Goal: Task Accomplishment & Management: Use online tool/utility

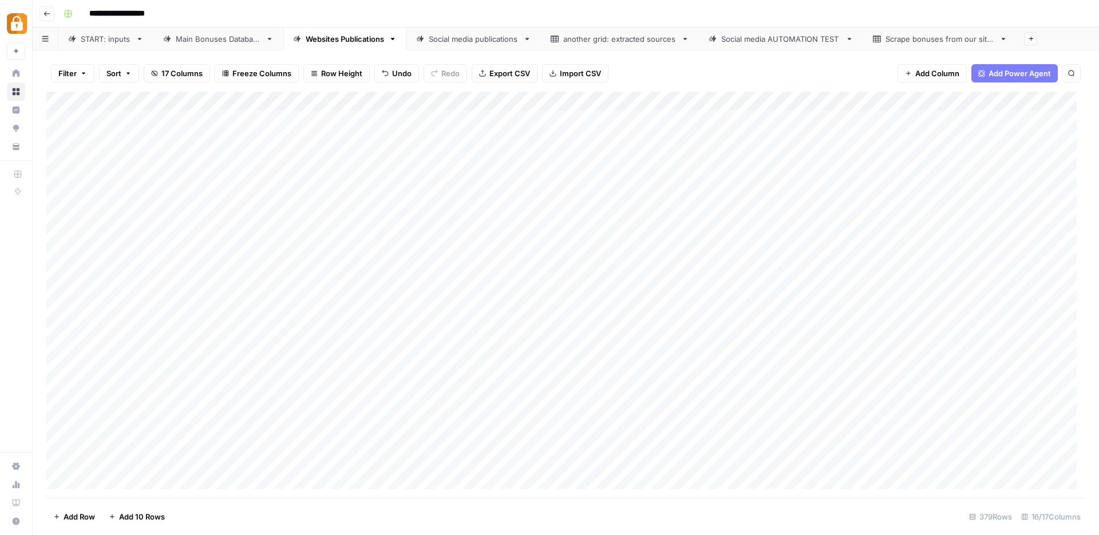
click at [86, 42] on div "START: inputs" at bounding box center [106, 38] width 50 height 11
drag, startPoint x: 501, startPoint y: 100, endPoint x: 571, endPoint y: 103, distance: 69.9
click at [571, 103] on div "Add Column" at bounding box center [565, 295] width 1039 height 406
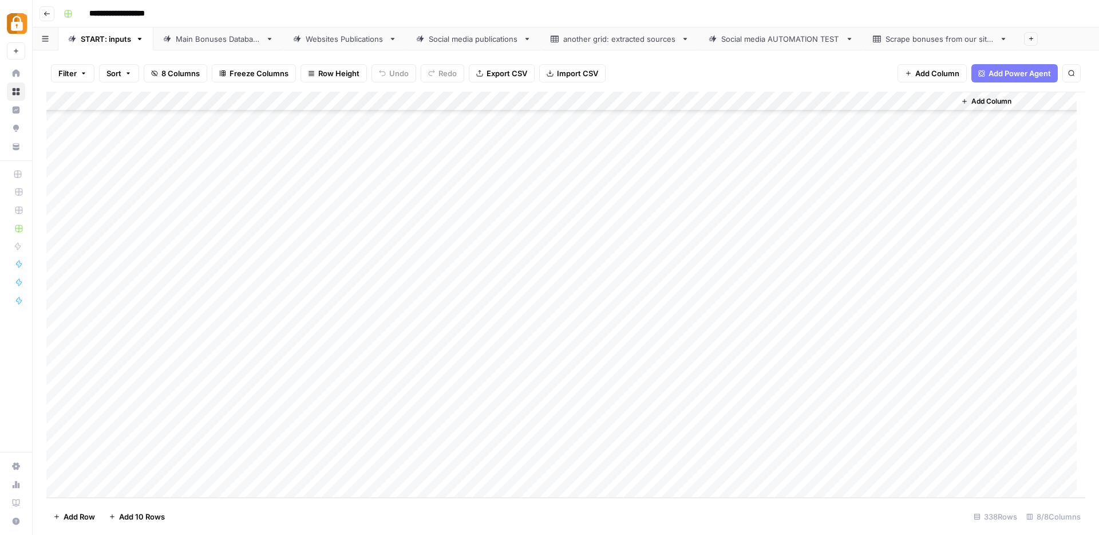
click at [229, 355] on div "Add Column" at bounding box center [565, 295] width 1039 height 406
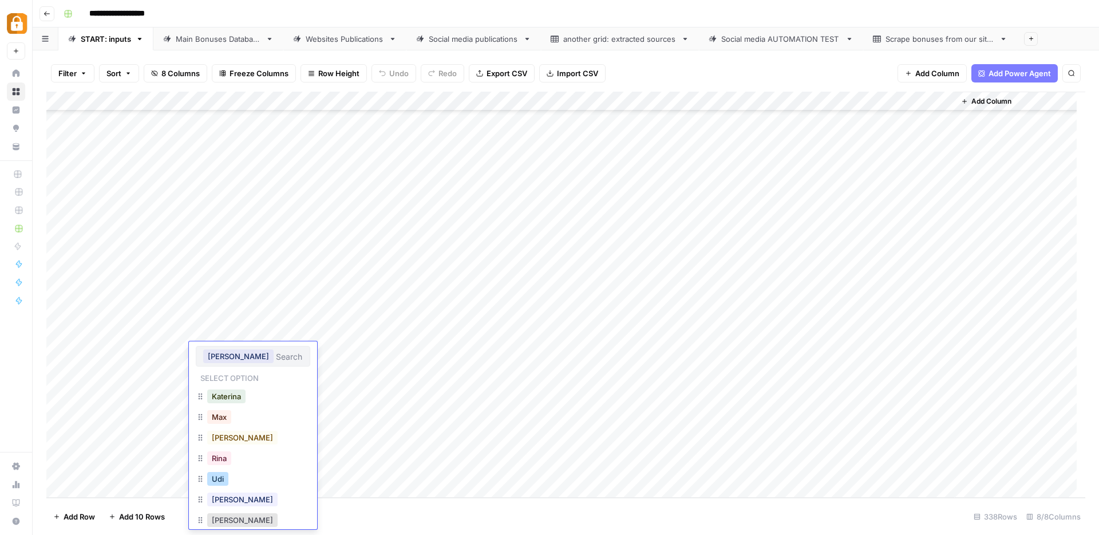
click at [228, 474] on button "Udi" at bounding box center [217, 479] width 21 height 14
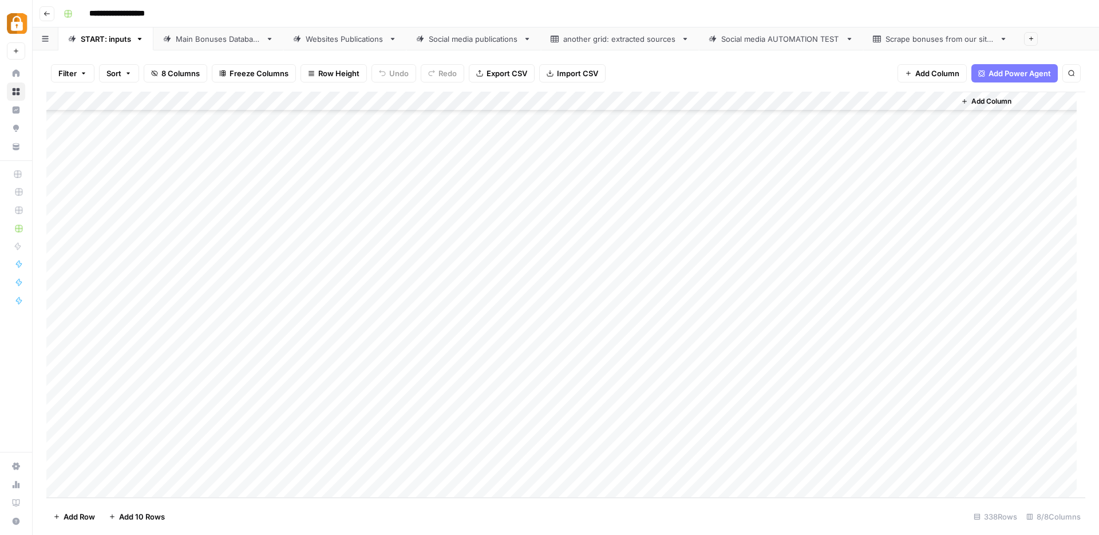
click at [945, 354] on div "Add Column" at bounding box center [565, 295] width 1039 height 406
click at [927, 391] on div "Add Column" at bounding box center [565, 295] width 1039 height 406
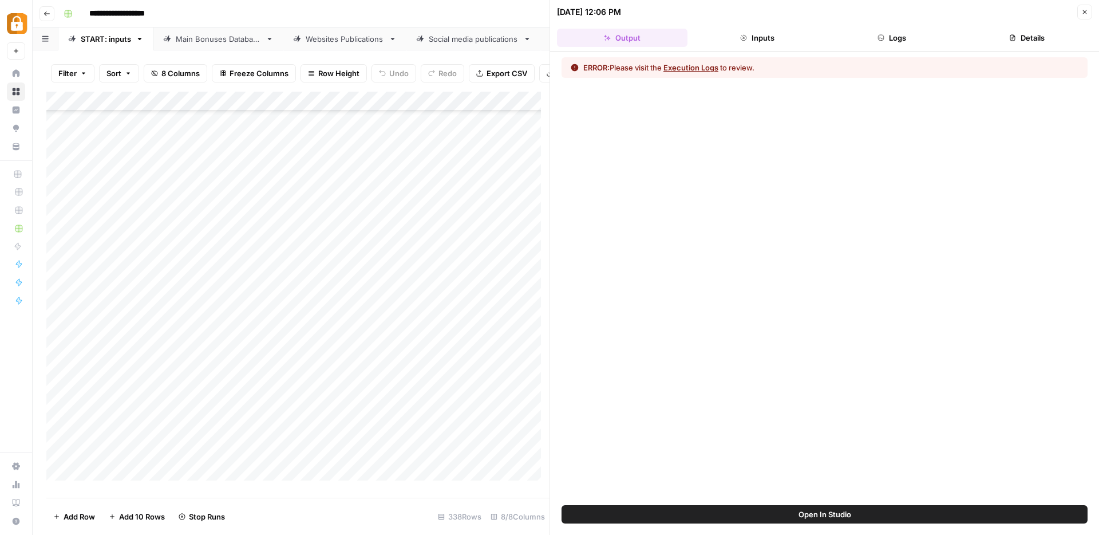
click at [897, 37] on button "Logs" at bounding box center [892, 38] width 130 height 18
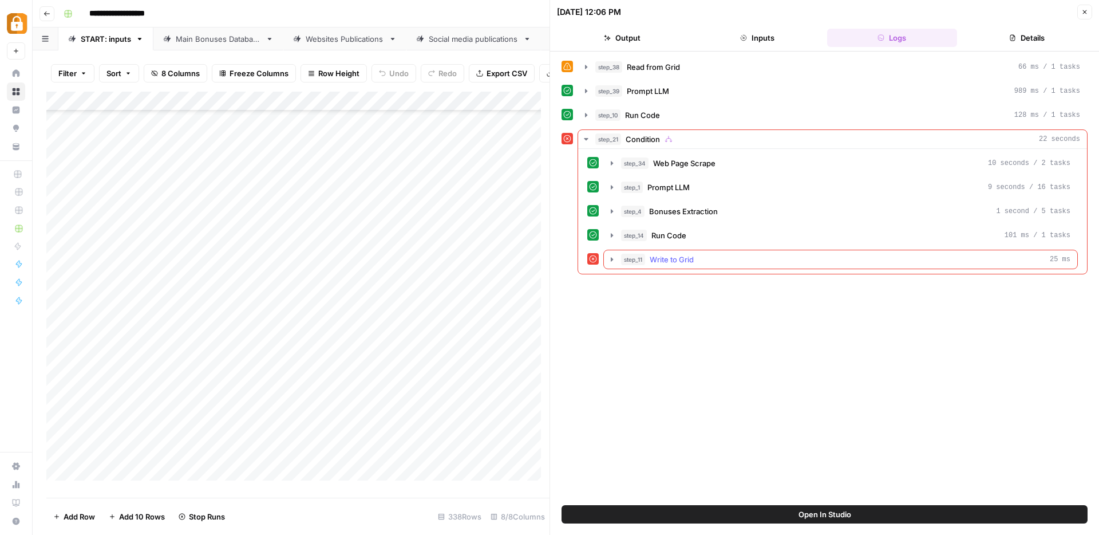
click at [614, 259] on icon "button" at bounding box center [611, 259] width 9 height 9
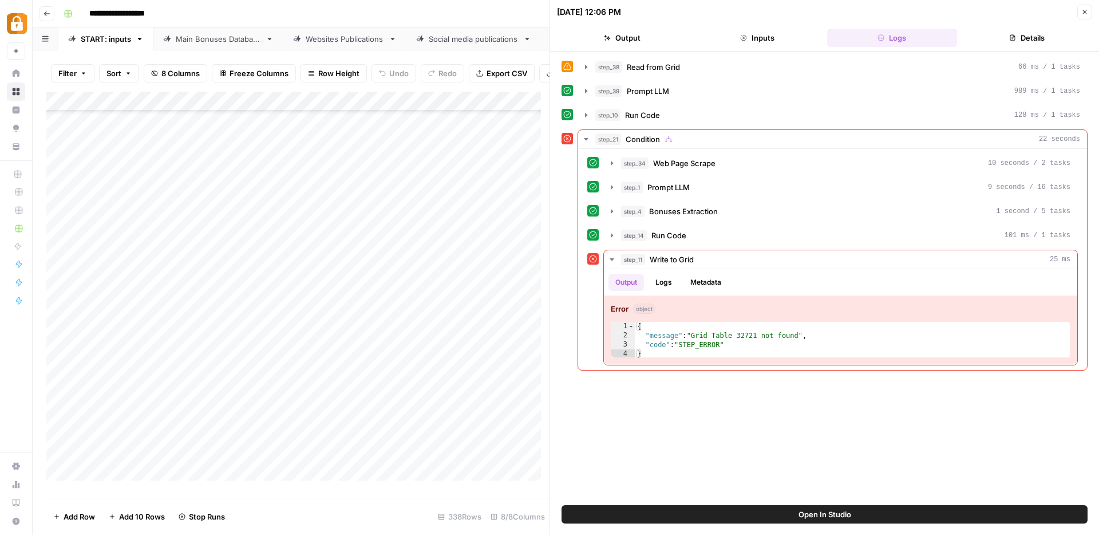
click at [1089, 13] on button "Close" at bounding box center [1084, 12] width 15 height 15
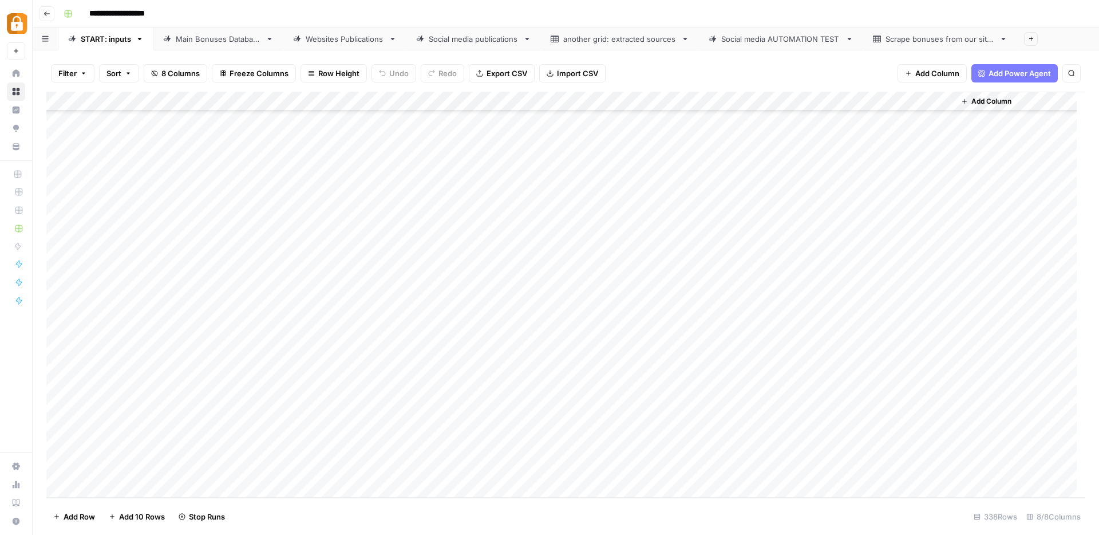
click at [931, 98] on div "Add Column" at bounding box center [565, 295] width 1039 height 406
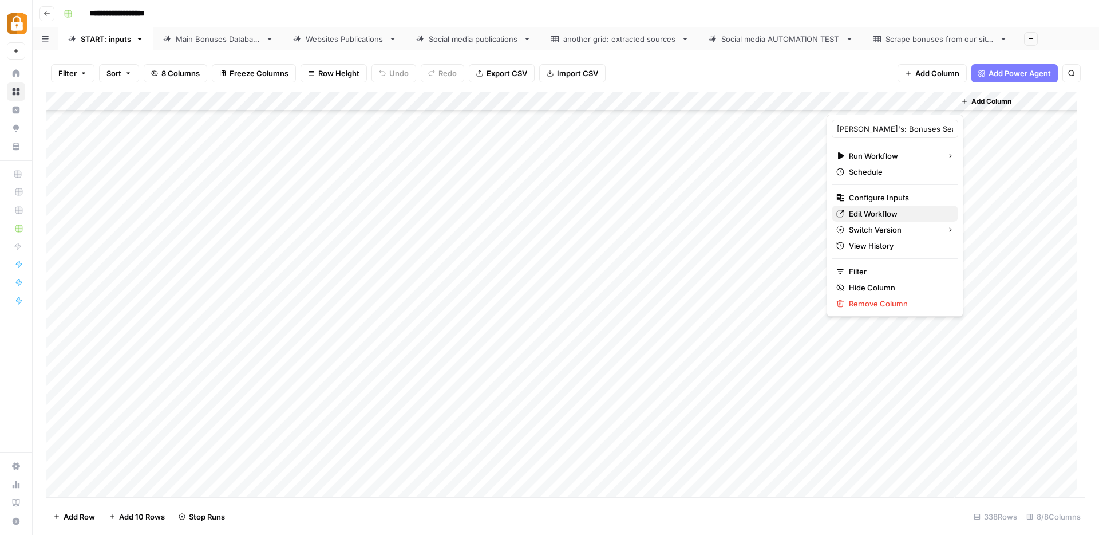
click at [860, 210] on span "Edit Workflow" at bounding box center [899, 213] width 100 height 11
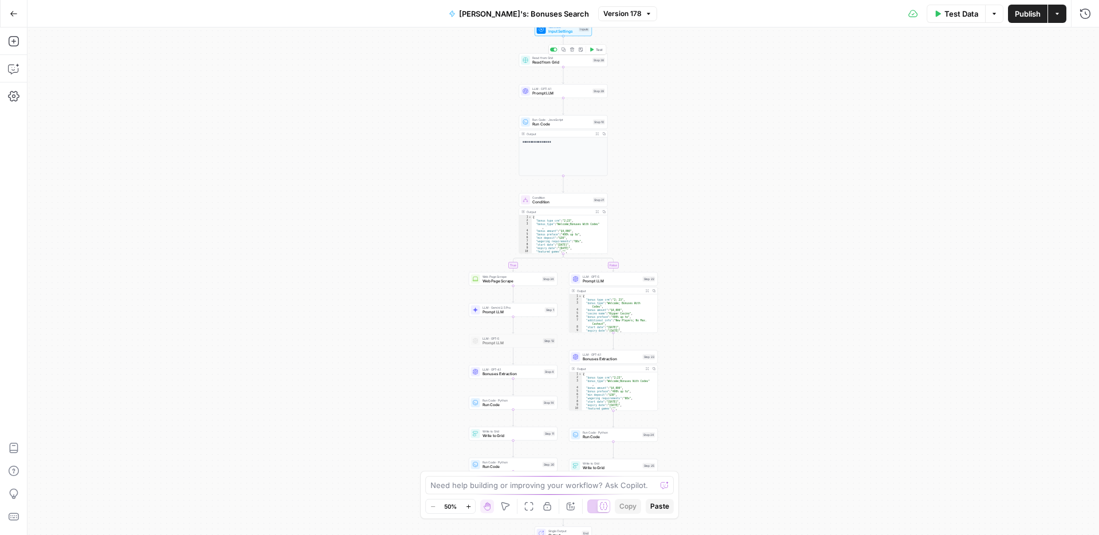
click at [573, 62] on span "Read from Grid" at bounding box center [561, 63] width 58 height 6
type input "START: inputs"
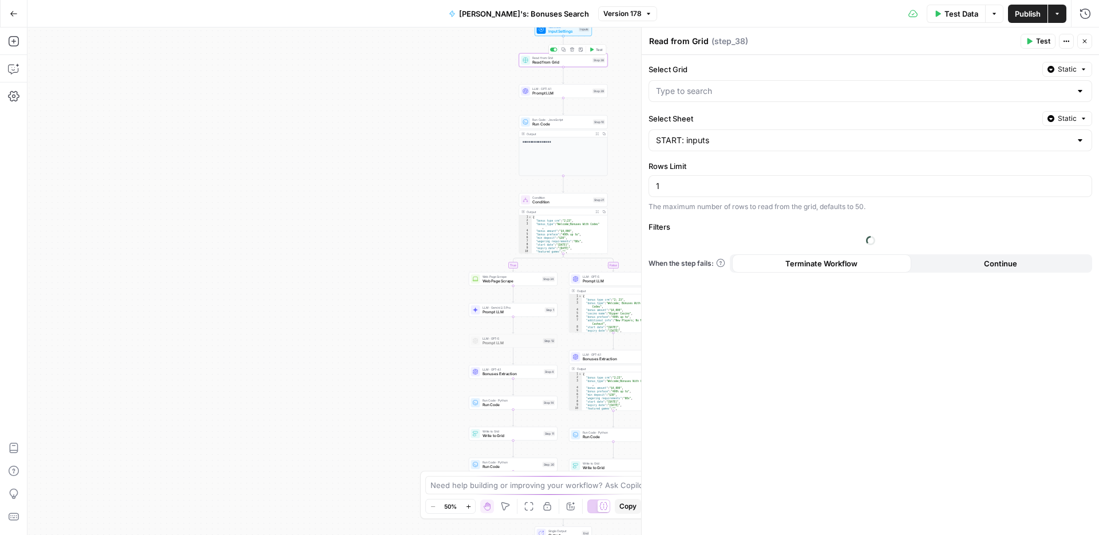
type input "Active Bonus System"
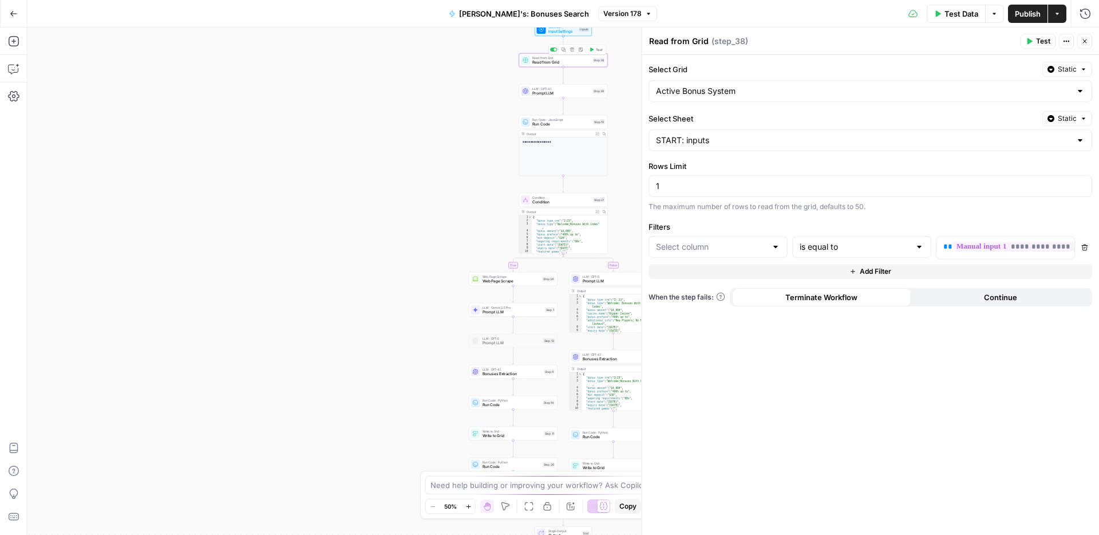
type input "manual_input_1"
click at [552, 96] on div "LLM · GPT-4.1 Prompt LLM Step 39 Copy step Delete step Add Note Test" at bounding box center [563, 91] width 89 height 14
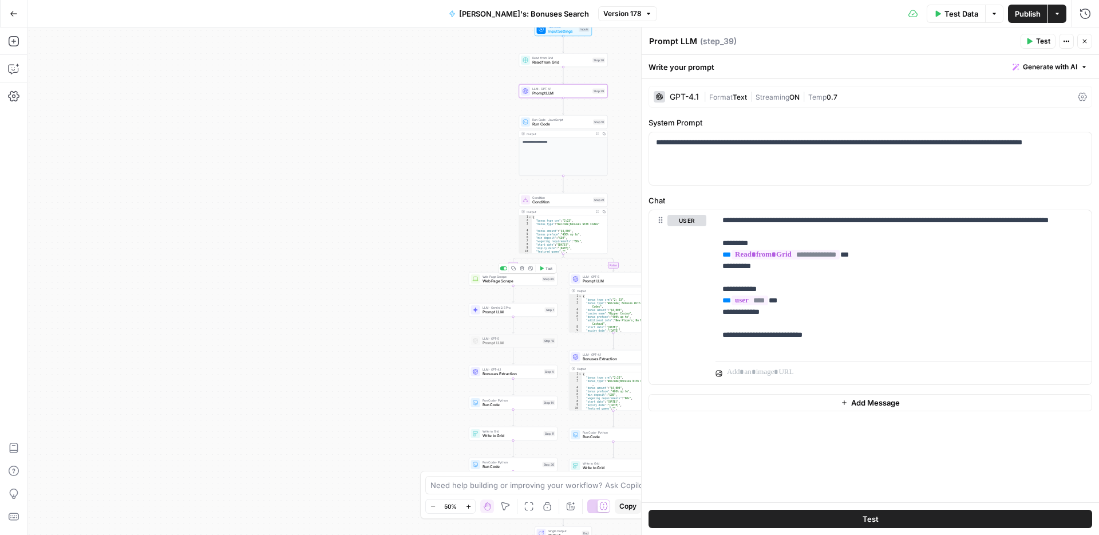
click at [514, 278] on span "Web Page Scrape" at bounding box center [511, 281] width 58 height 6
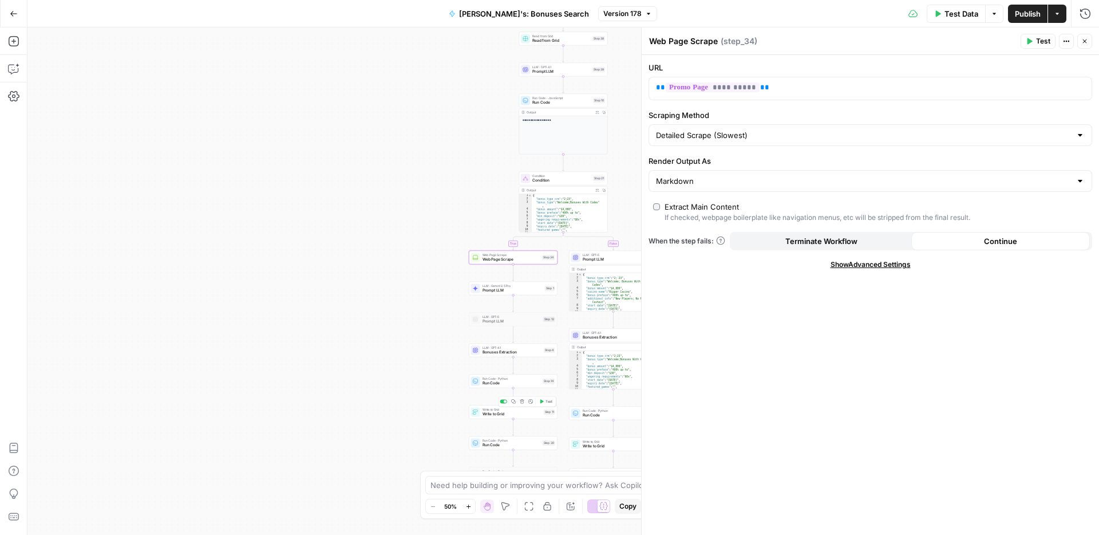
click at [492, 413] on span "Write to Grid" at bounding box center [511, 414] width 59 height 6
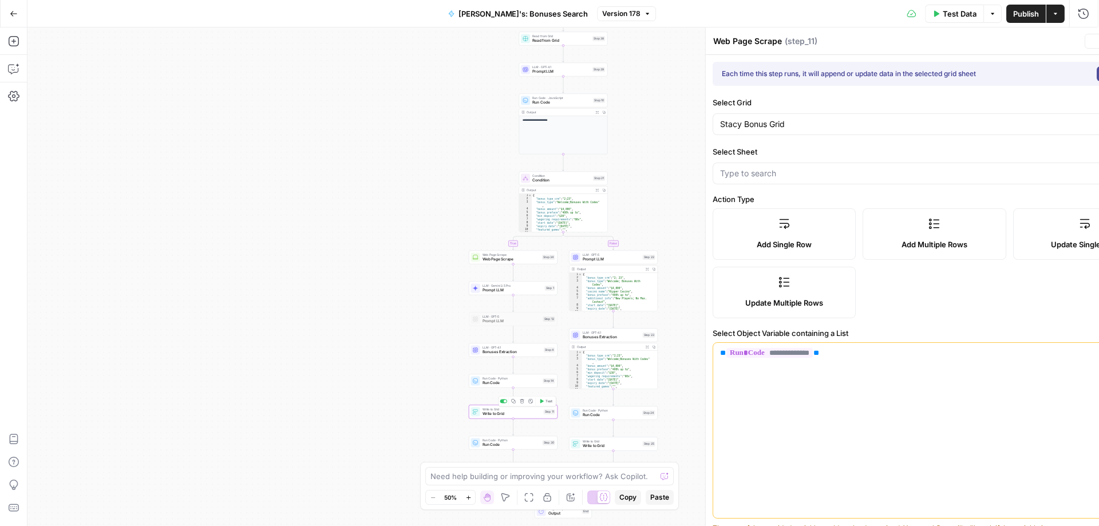
type textarea "Write to Grid"
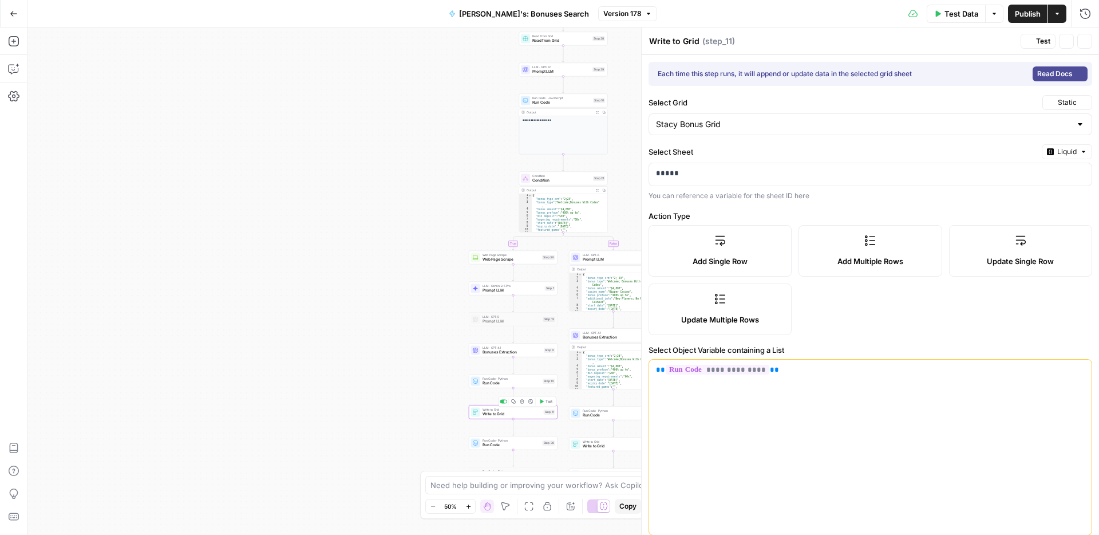
type input "bonus_type"
type input "casino_name"
type input "special_condition"
type input "bonus_preface"
type input "bonus_amount"
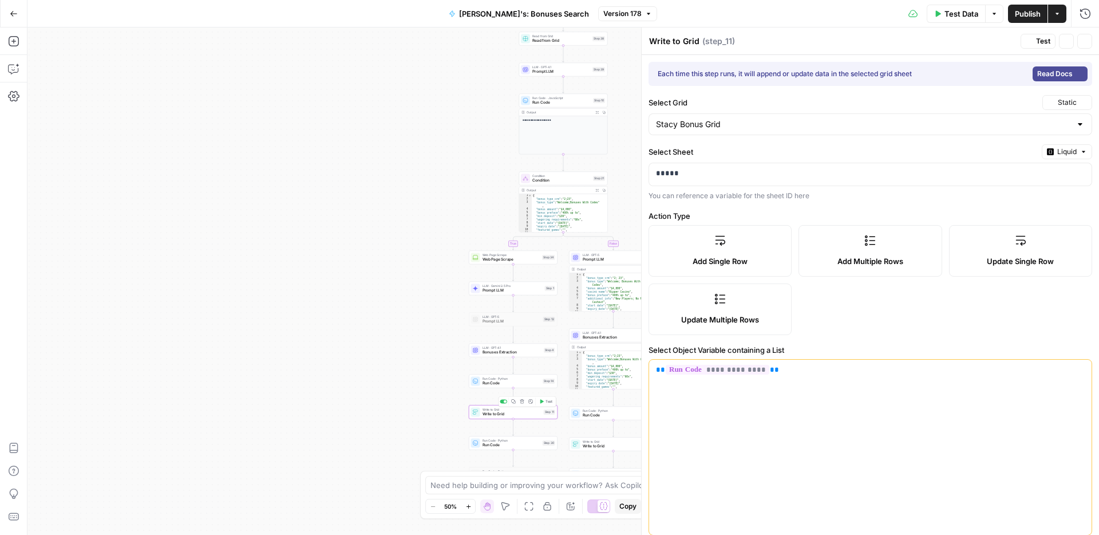
type input "expiry_date"
type input "coupon_code"
type input "allowed_player"
type input "wagering_requirements"
type input "min_deposit"
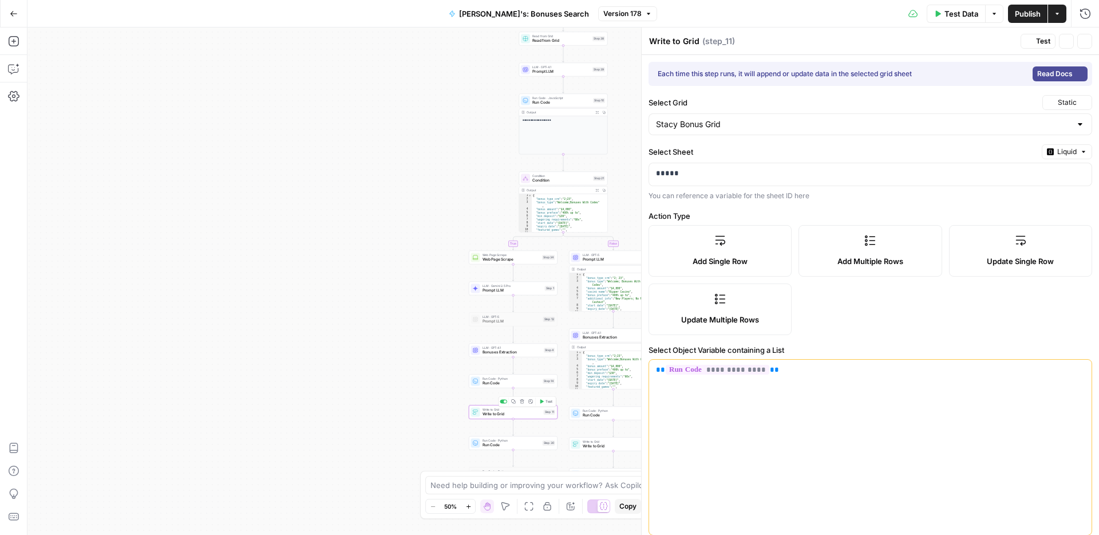
type input "max_cashout"
type input "validity_period"
type input "featured_games"
type input "link"
type input "Date Created"
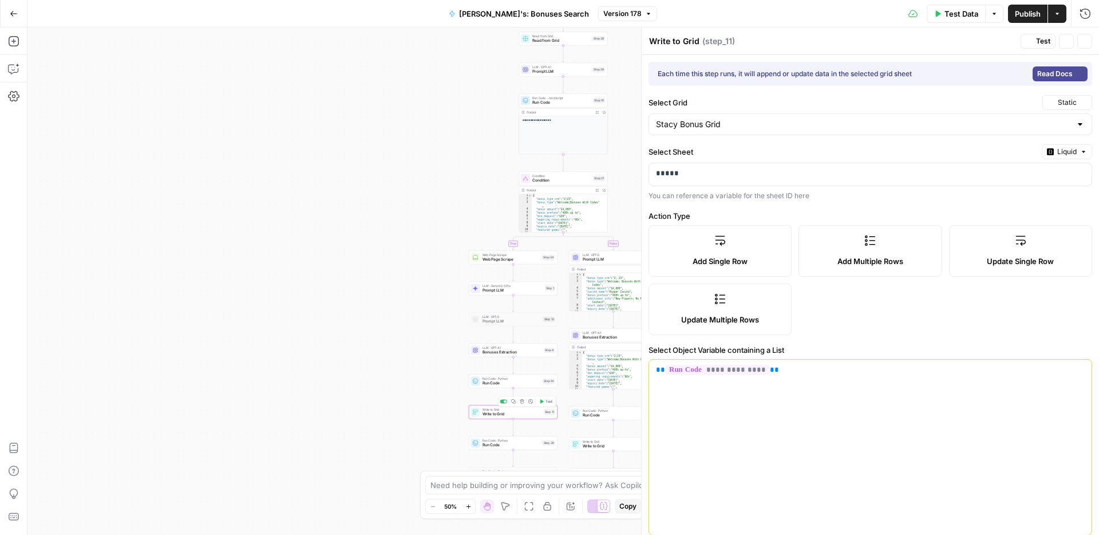
type input "bonus_type_crm"
type input "max_bet"
type input "tracker_link status"
type input "additional_info"
type input "affiliate_text"
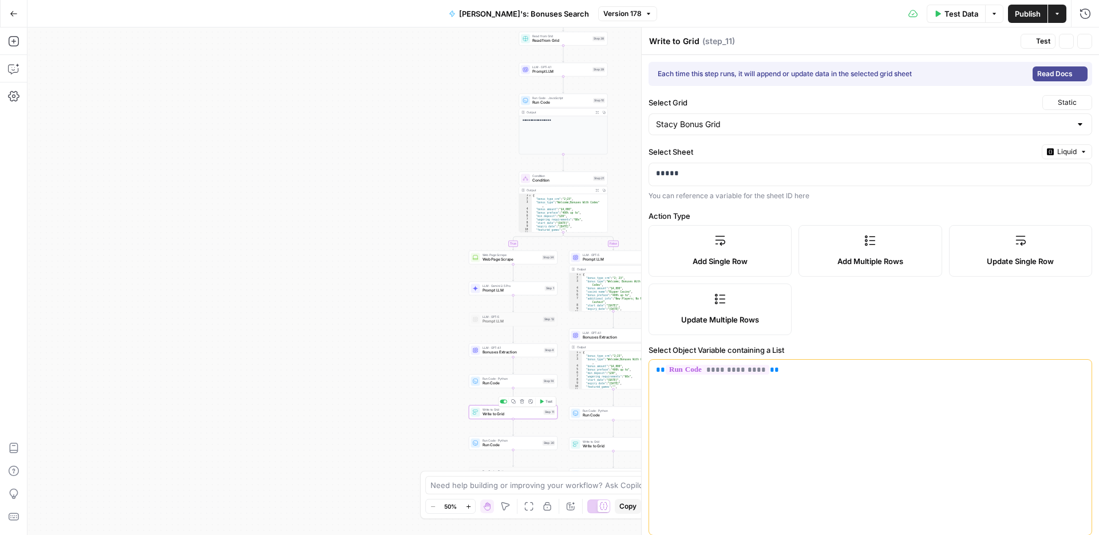
type input "id"
type input "User"
click at [1059, 153] on span "Liquid" at bounding box center [1066, 152] width 19 height 10
click at [735, 173] on p "*****" at bounding box center [866, 173] width 420 height 11
click at [1080, 152] on icon "button" at bounding box center [1083, 151] width 7 height 7
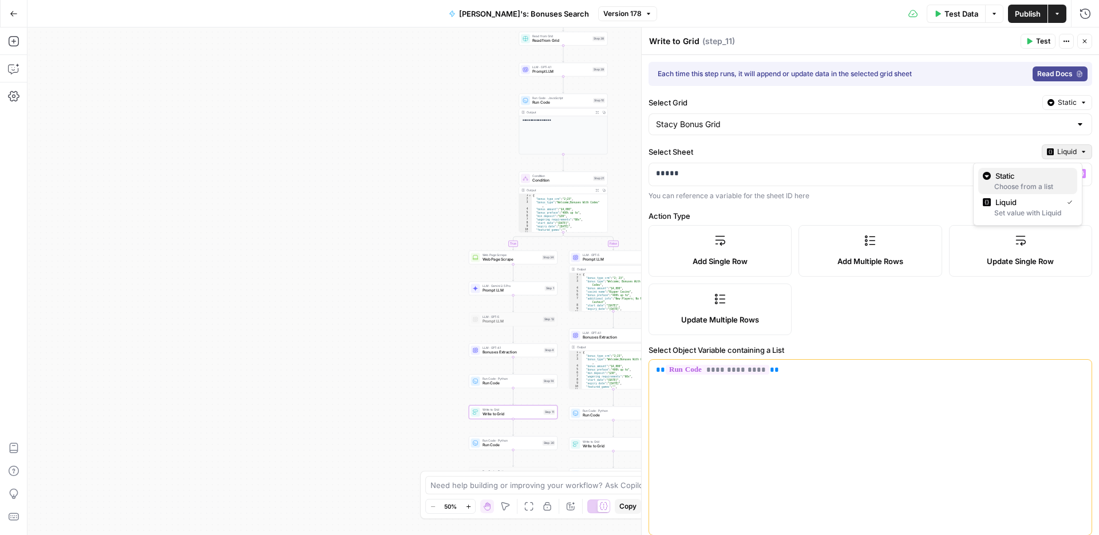
click at [1018, 179] on span "Static" at bounding box center [1031, 175] width 73 height 11
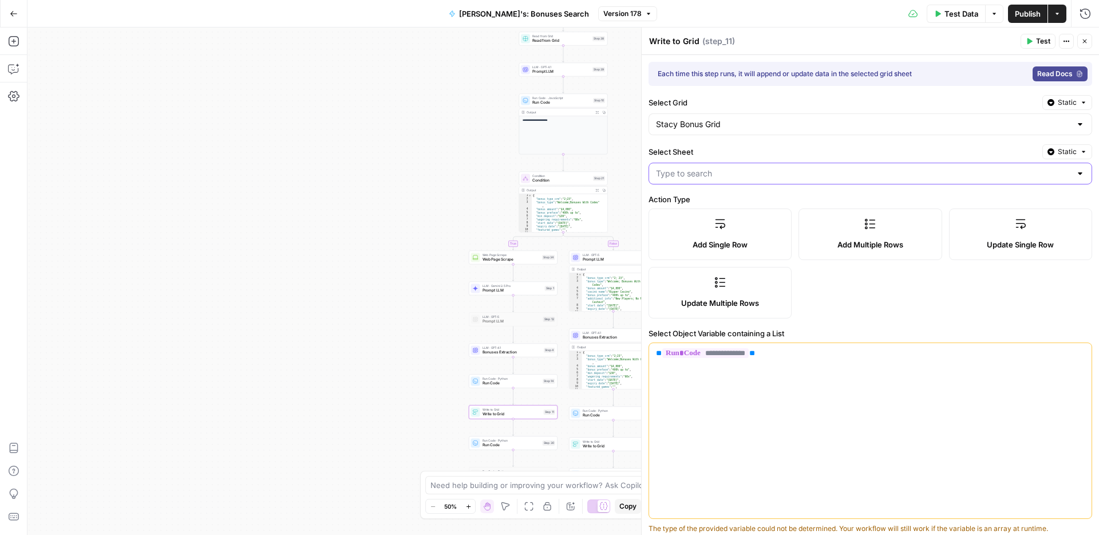
click at [948, 169] on input "Select Sheet" at bounding box center [863, 173] width 415 height 11
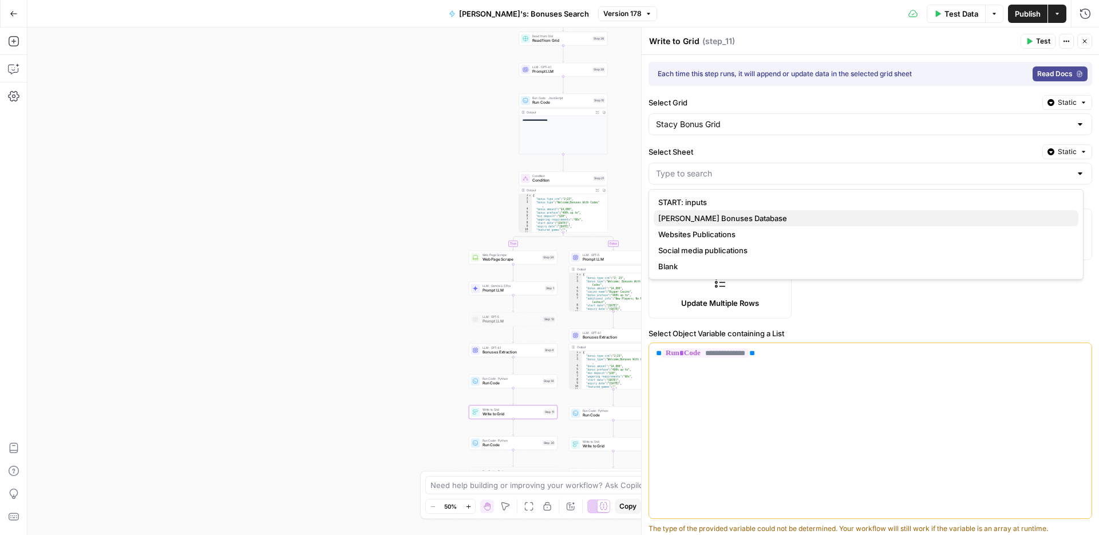
click at [778, 216] on span "Stacy Bonuses Database" at bounding box center [863, 217] width 411 height 11
type input "Stacy Bonuses Database"
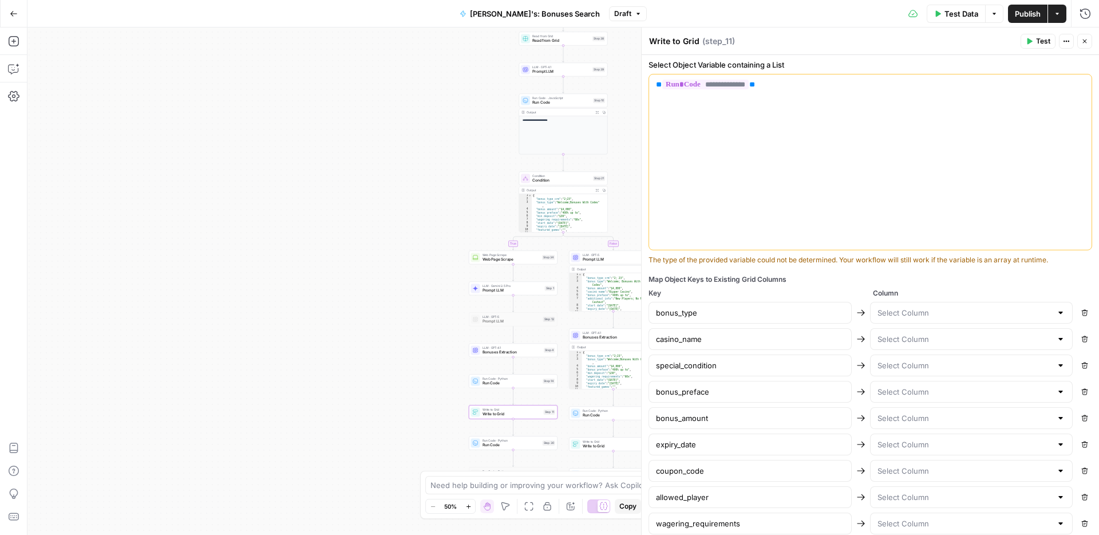
scroll to position [286, 0]
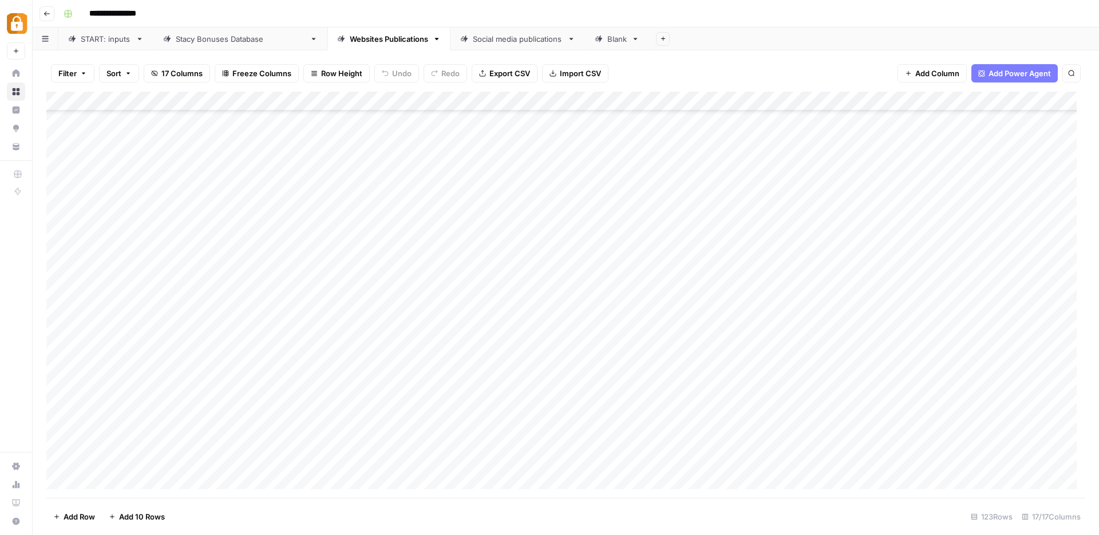
scroll to position [2034, 0]
click at [635, 438] on div "Add Column" at bounding box center [565, 295] width 1039 height 406
click at [603, 468] on div "Add Column" at bounding box center [565, 295] width 1039 height 406
click at [555, 101] on div "Add Column" at bounding box center [565, 295] width 1039 height 406
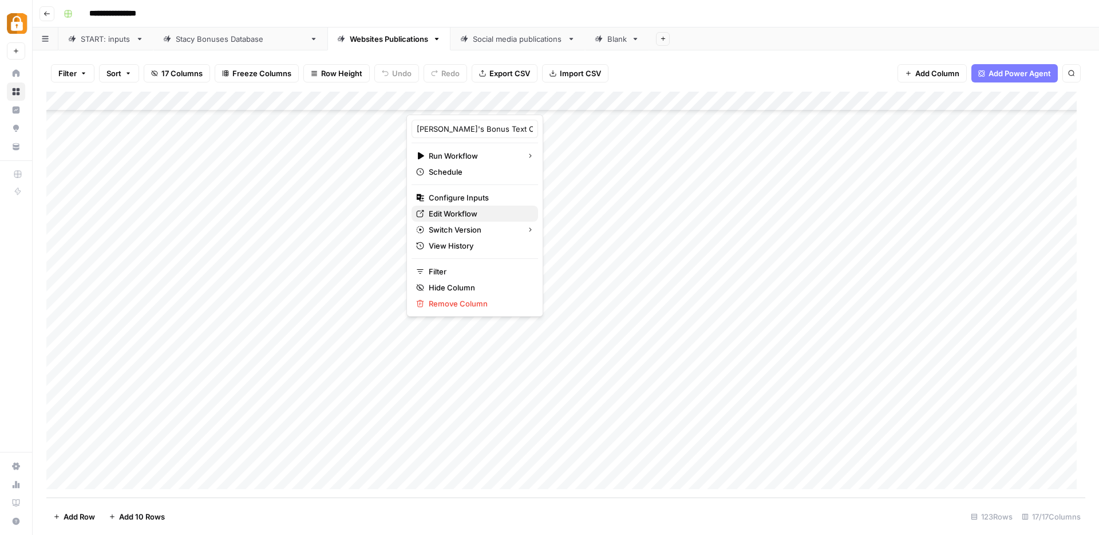
click at [436, 217] on span "Edit Workflow" at bounding box center [479, 213] width 100 height 11
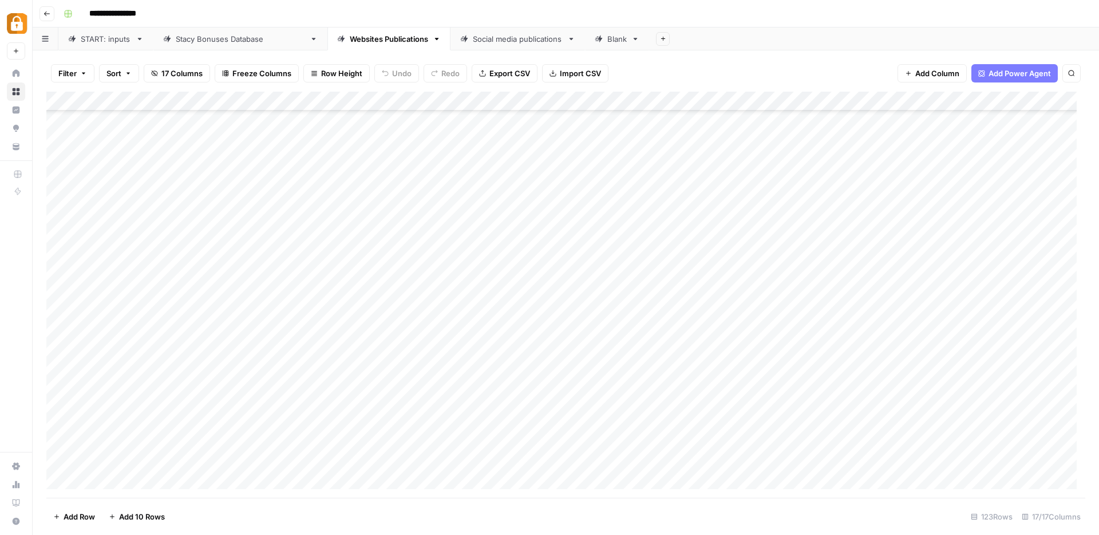
scroll to position [0, 0]
click at [567, 120] on div "Add Column" at bounding box center [565, 295] width 1039 height 406
click at [569, 159] on div "Add Column" at bounding box center [565, 295] width 1039 height 406
click at [567, 179] on div "Add Column" at bounding box center [565, 295] width 1039 height 406
click at [632, 199] on div "Add Column" at bounding box center [565, 295] width 1039 height 406
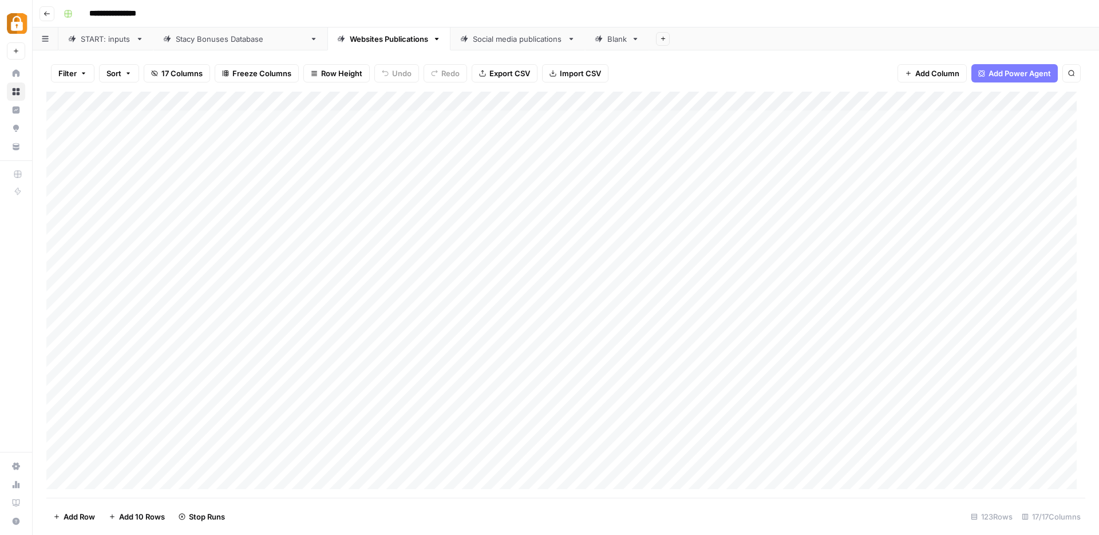
click at [632, 199] on div "Add Column" at bounding box center [565, 295] width 1039 height 406
click at [567, 413] on div "Add Column" at bounding box center [565, 295] width 1039 height 406
click at [568, 430] on div "Add Column" at bounding box center [565, 295] width 1039 height 406
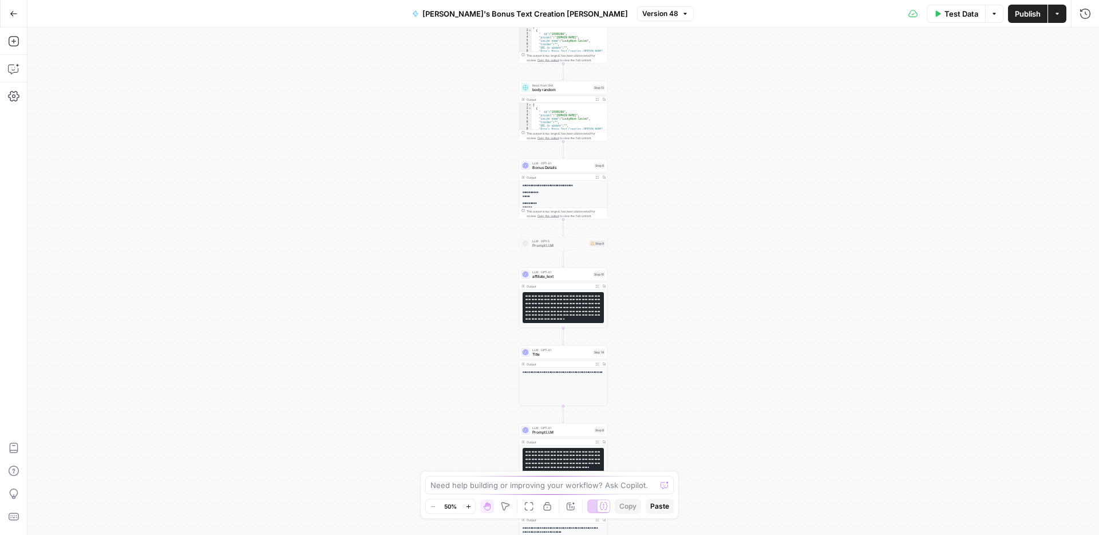
click at [756, 254] on div "Workflow Input Settings Inputs Read from Grid bonus id Step 11 Output Expand Ou…" at bounding box center [562, 280] width 1071 height 507
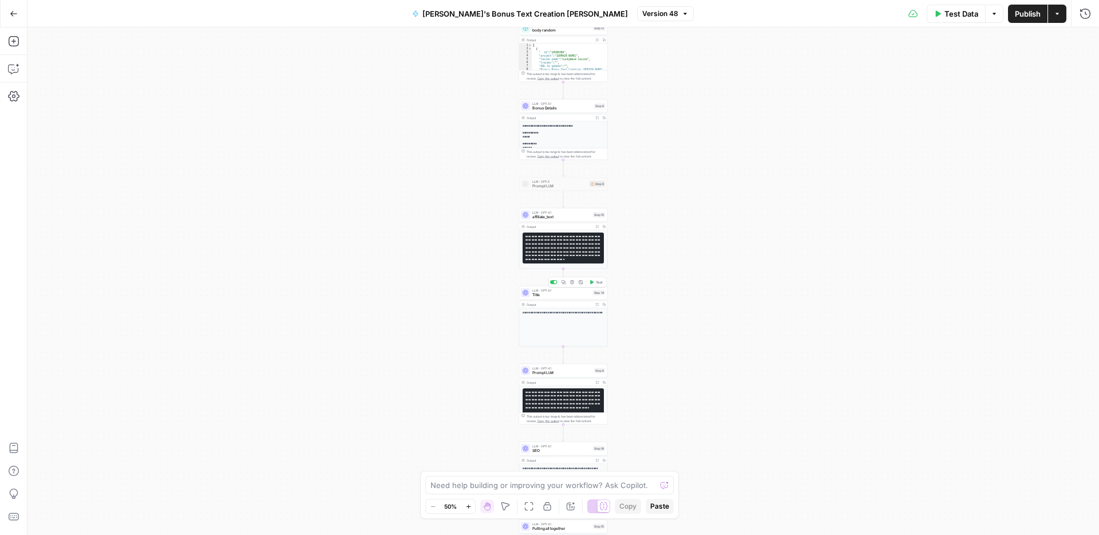
click at [559, 295] on span "Title" at bounding box center [561, 295] width 58 height 6
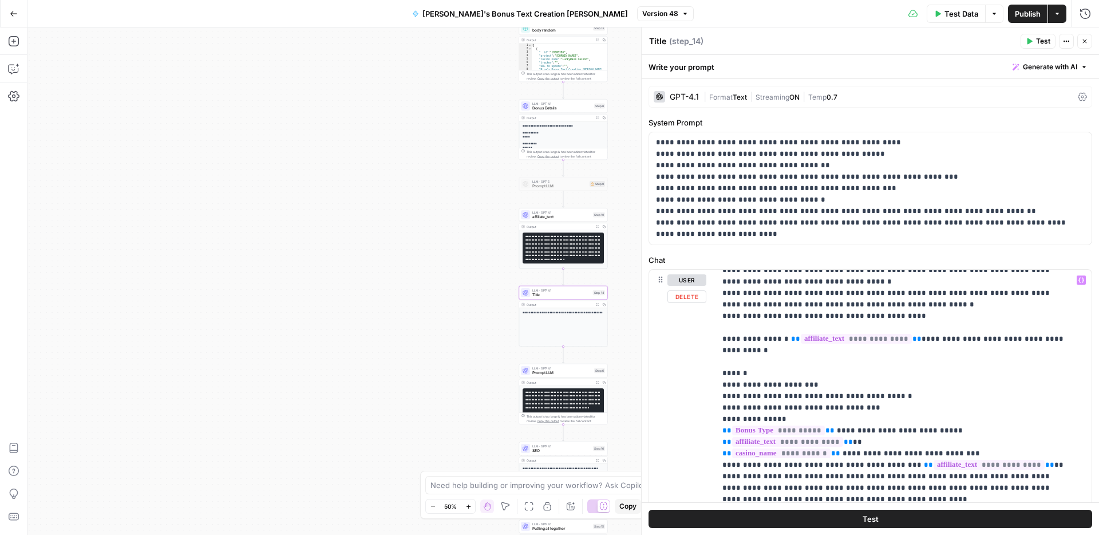
scroll to position [218, 0]
click at [837, 417] on p "**********" at bounding box center [894, 393] width 345 height 675
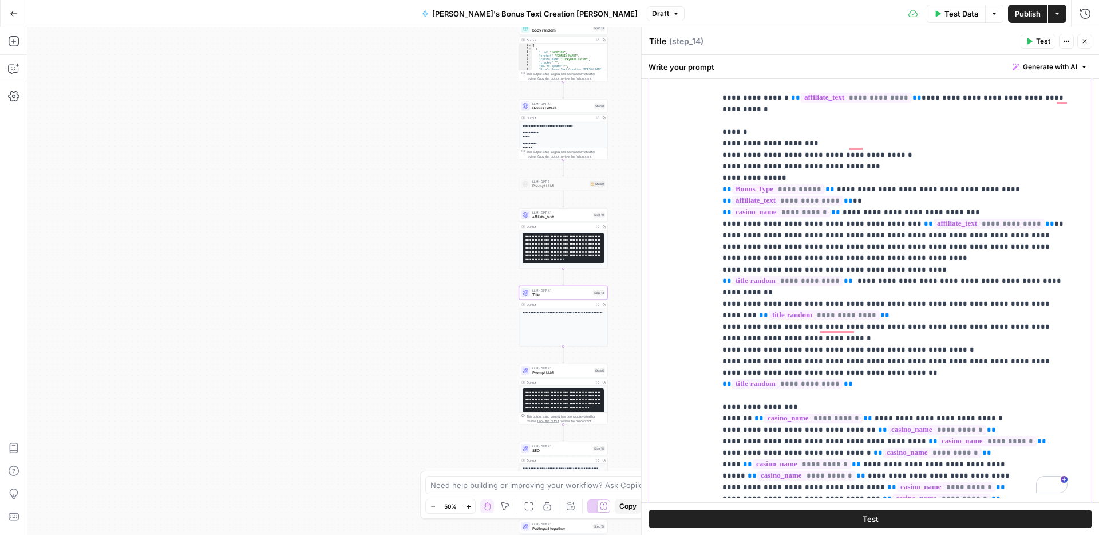
scroll to position [241, 0]
click at [1026, 18] on span "Publish" at bounding box center [1028, 13] width 26 height 11
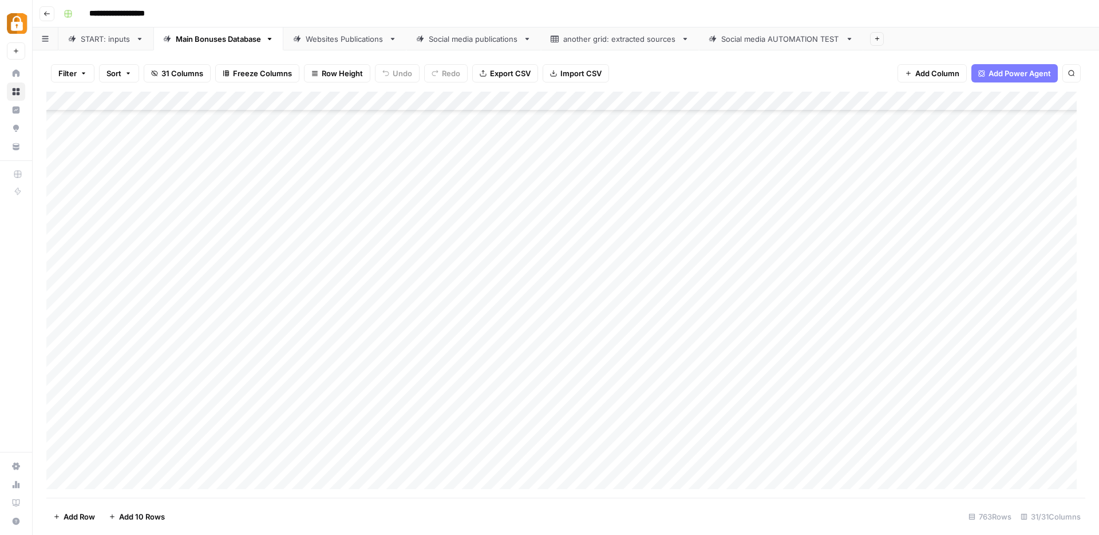
scroll to position [13759, 0]
click at [109, 43] on div "START: inputs" at bounding box center [106, 38] width 50 height 11
click at [930, 100] on div "Add Column" at bounding box center [565, 295] width 1039 height 406
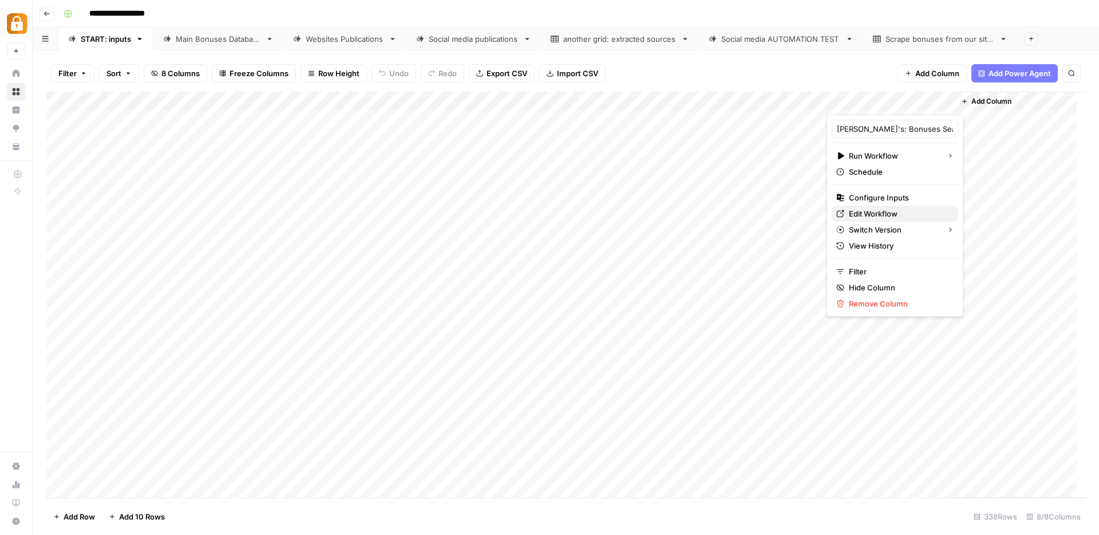
click at [846, 214] on div "Edit Workflow" at bounding box center [894, 213] width 117 height 11
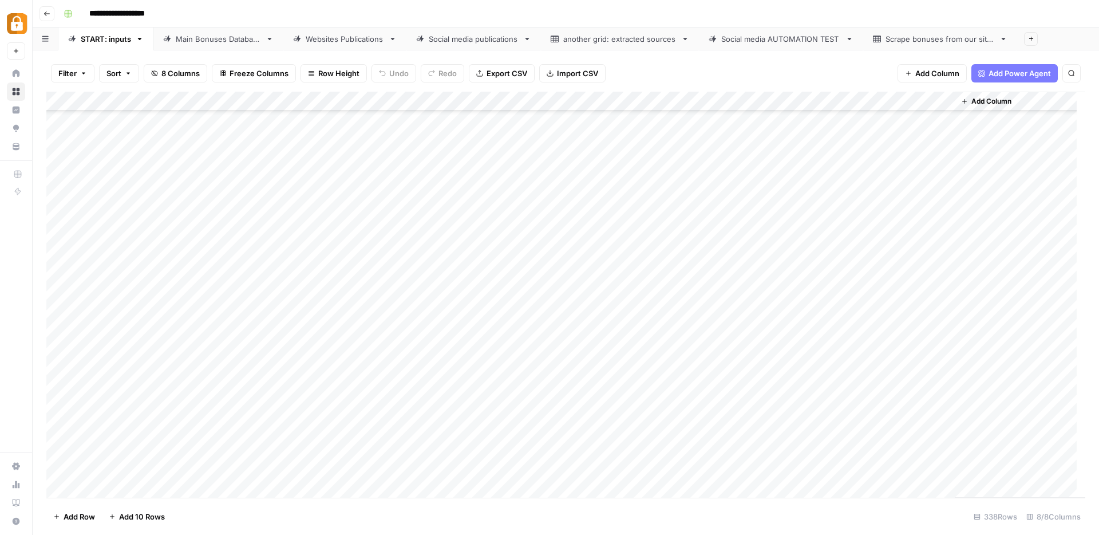
scroll to position [6209, 0]
click at [943, 389] on div "Add Column" at bounding box center [565, 295] width 1039 height 406
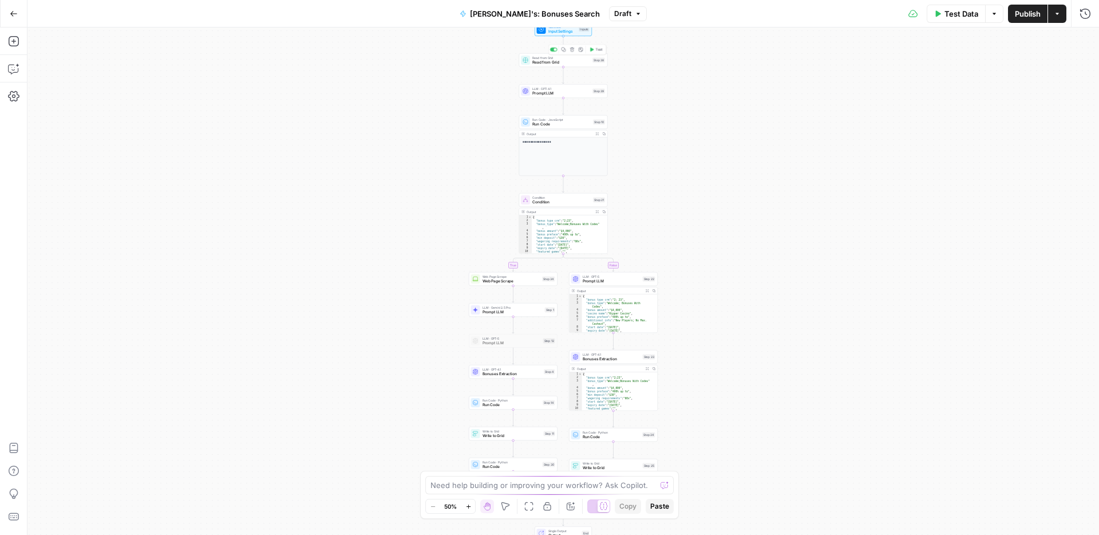
click at [578, 66] on div "Read from Grid Read from Grid Step 38 Copy step Delete step Add Note Test" at bounding box center [563, 60] width 89 height 14
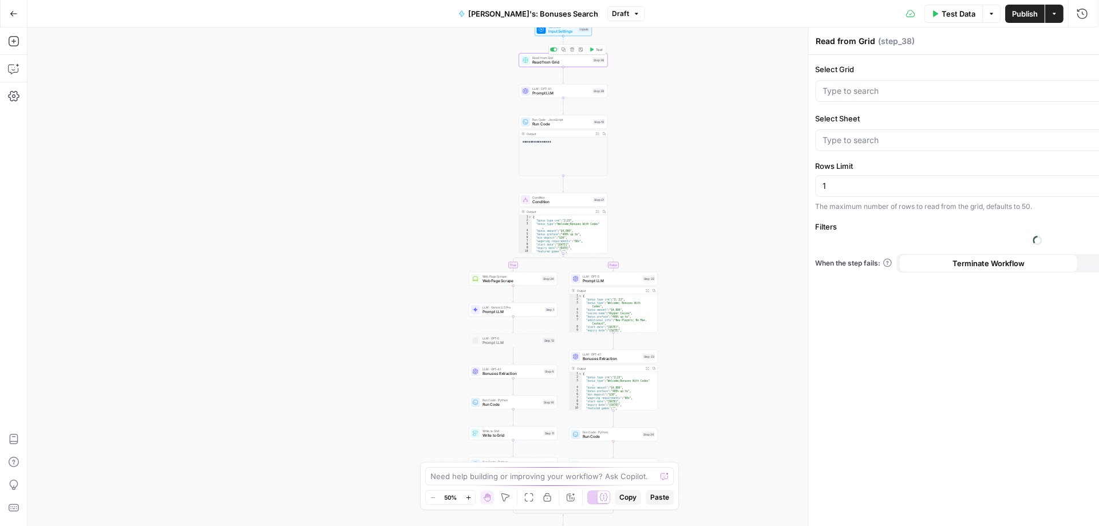
type input "Active Bonus System"
type input "START: inputs"
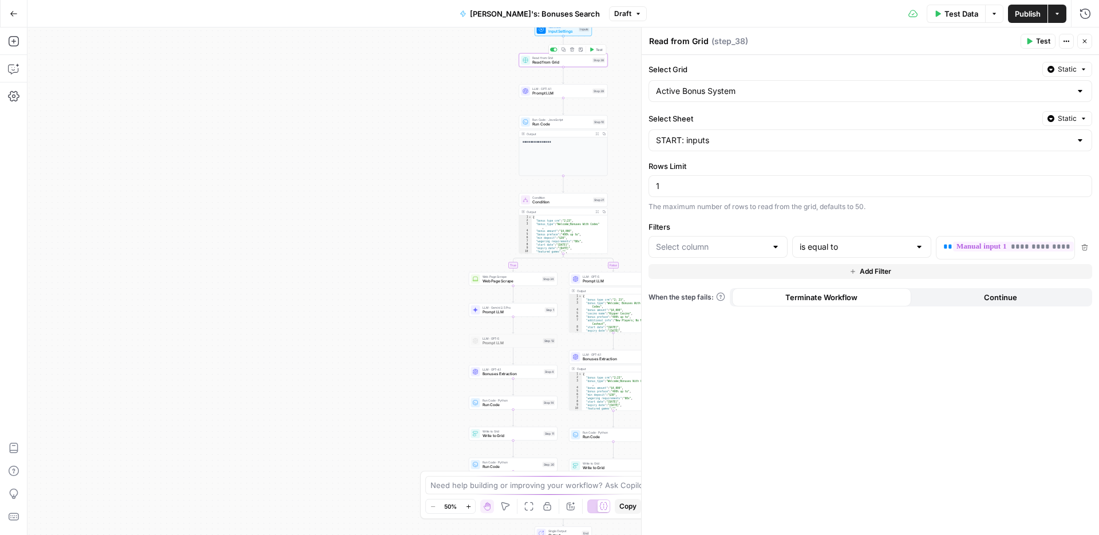
type input "manual_input_1"
click at [515, 434] on span "Write to Grid" at bounding box center [511, 436] width 59 height 6
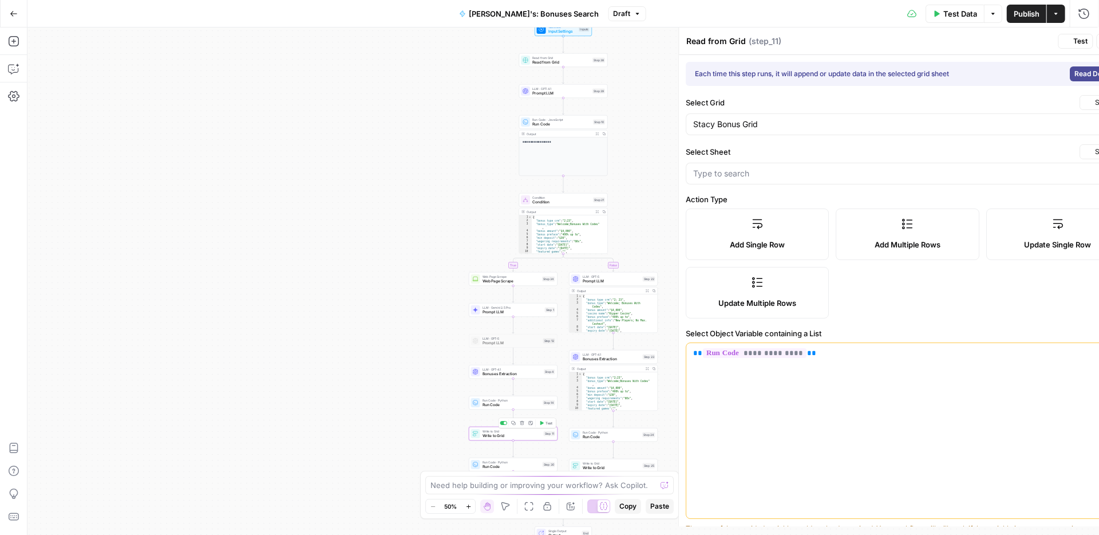
type textarea "Write to Grid"
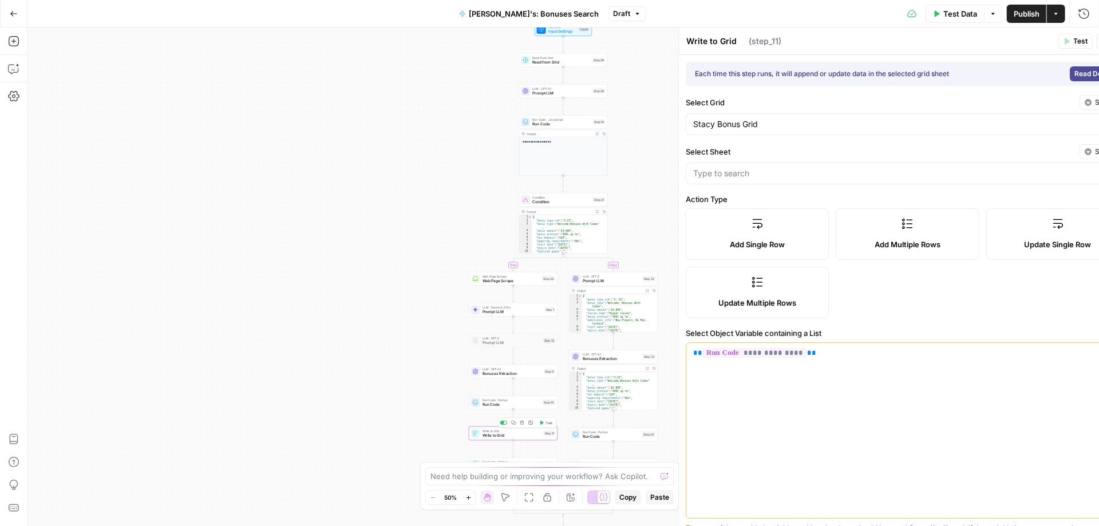
type input "Stacy Bonuses Database"
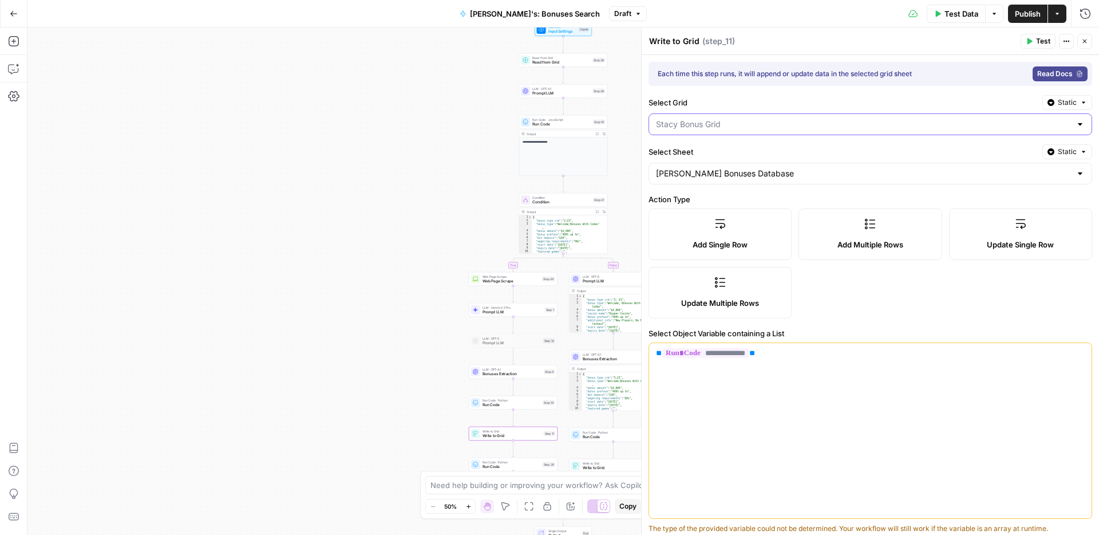
click at [763, 124] on input "Select Grid" at bounding box center [863, 123] width 415 height 11
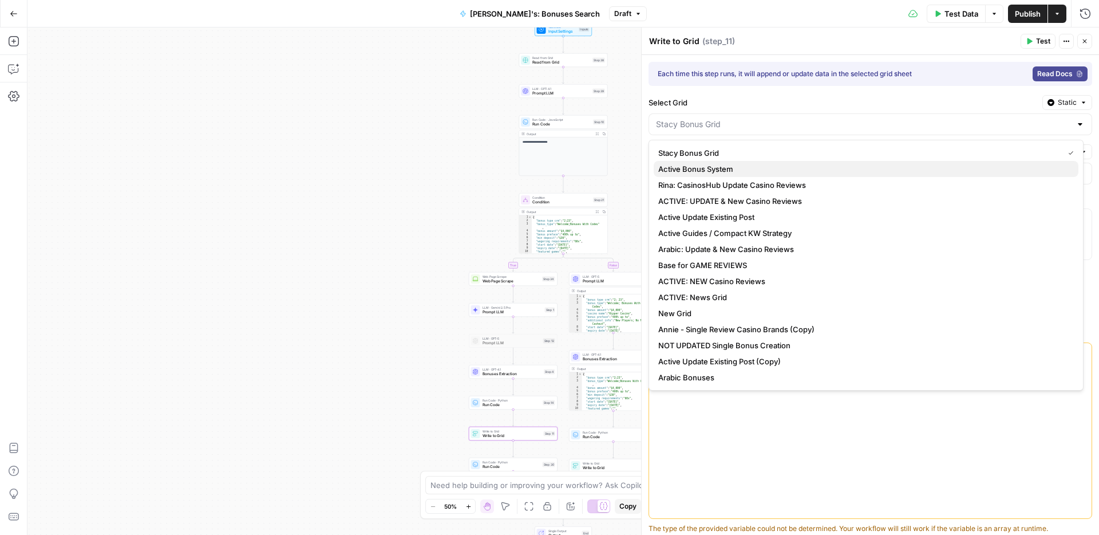
click at [726, 165] on span "Active Bonus System" at bounding box center [863, 168] width 411 height 11
type input "Active Bonus System"
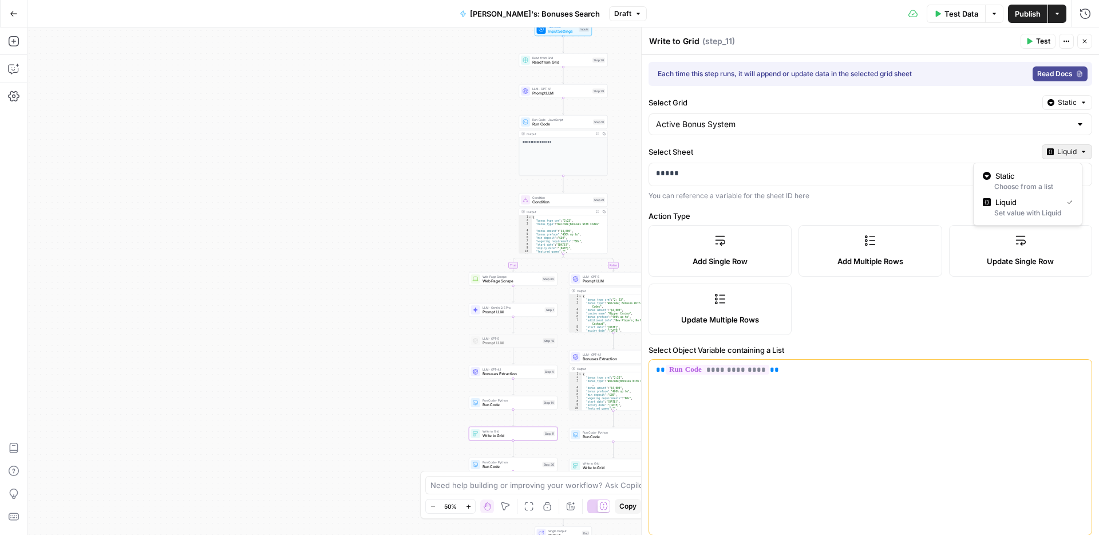
click at [1057, 150] on span "Liquid" at bounding box center [1066, 152] width 19 height 10
click at [1002, 181] on div "Choose from a list" at bounding box center [1028, 186] width 90 height 10
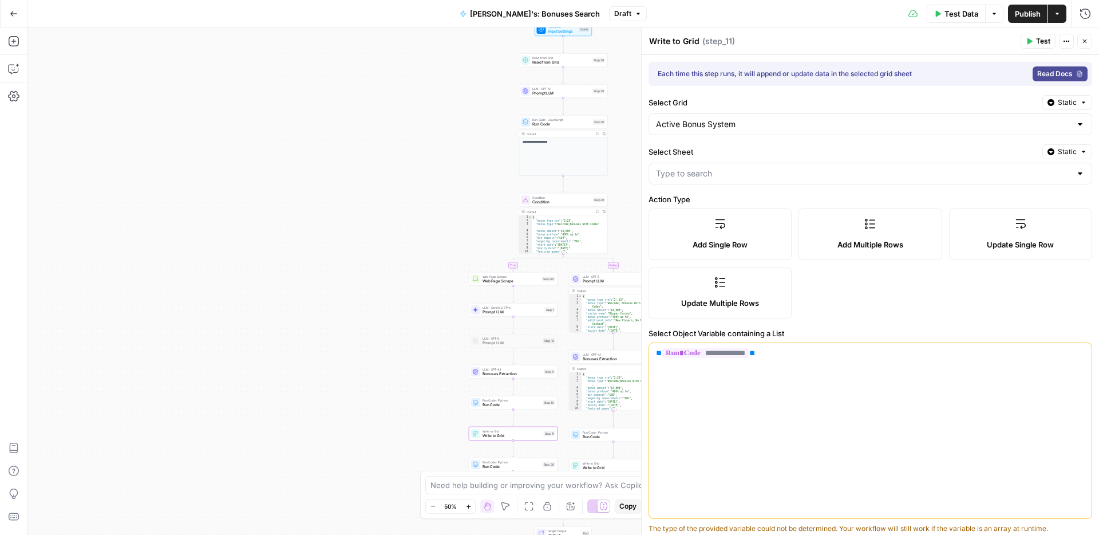
click at [773, 180] on div at bounding box center [870, 174] width 444 height 22
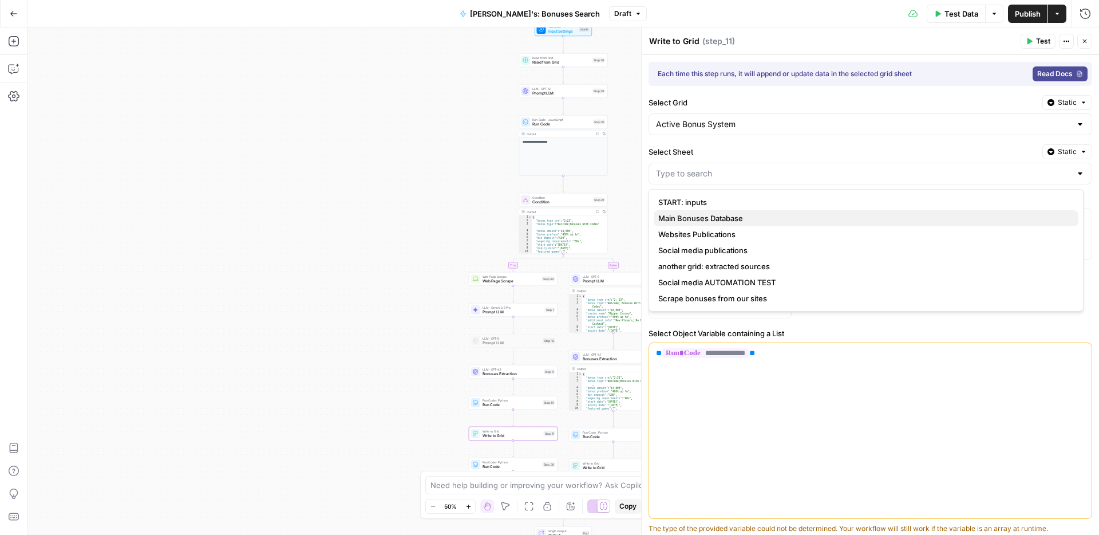
click at [725, 219] on span "Main Bonuses Database" at bounding box center [863, 217] width 411 height 11
type input "Main Bonuses Database"
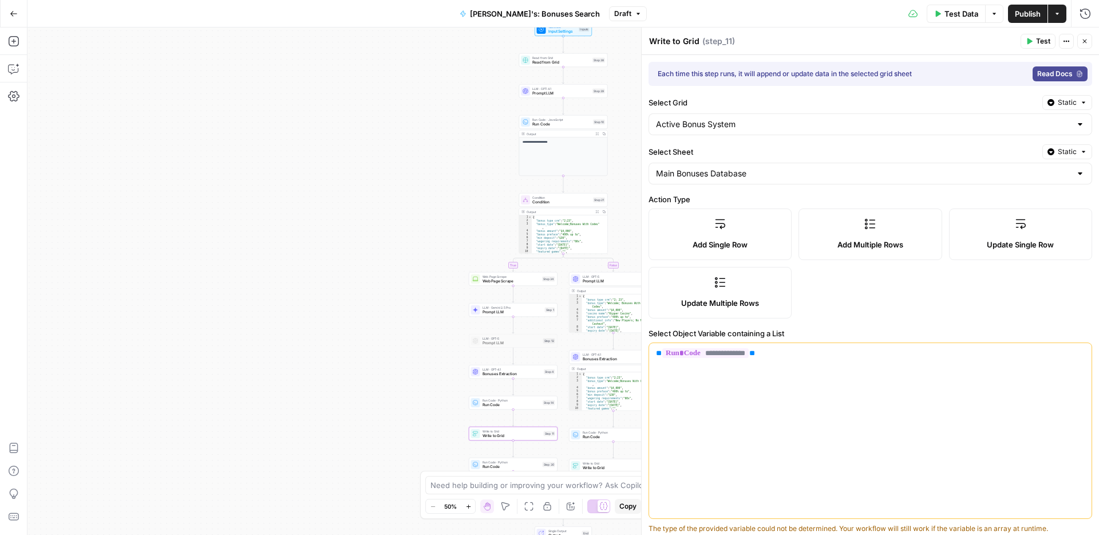
type input "bonus_type"
type input "casino_name"
type input "special_condition"
type input "bonus_preface"
type input "bonus_amount"
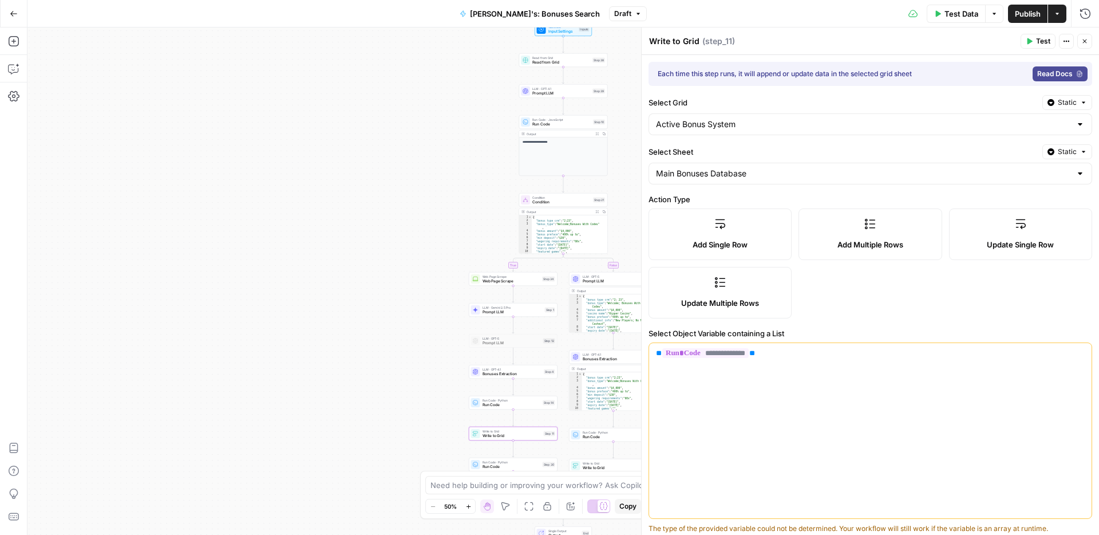
type input "expiry_date"
type input "coupon_code"
type input "allowed_player"
type input "wagering_requirements"
type input "min_deposit"
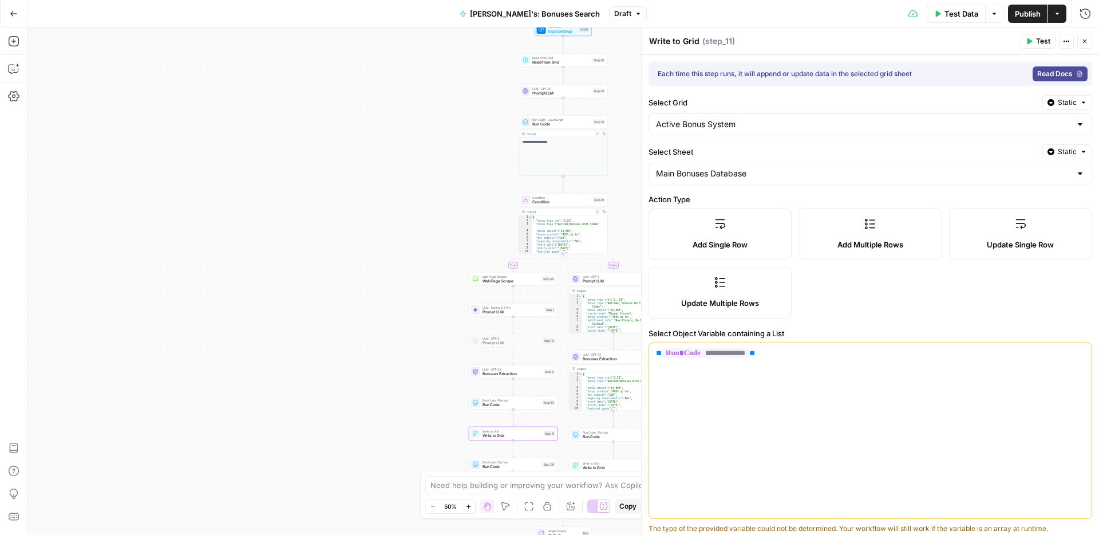
type input "max_cashout"
type input "validity_period"
type input "featured_games"
type input "link"
type input "Date Created"
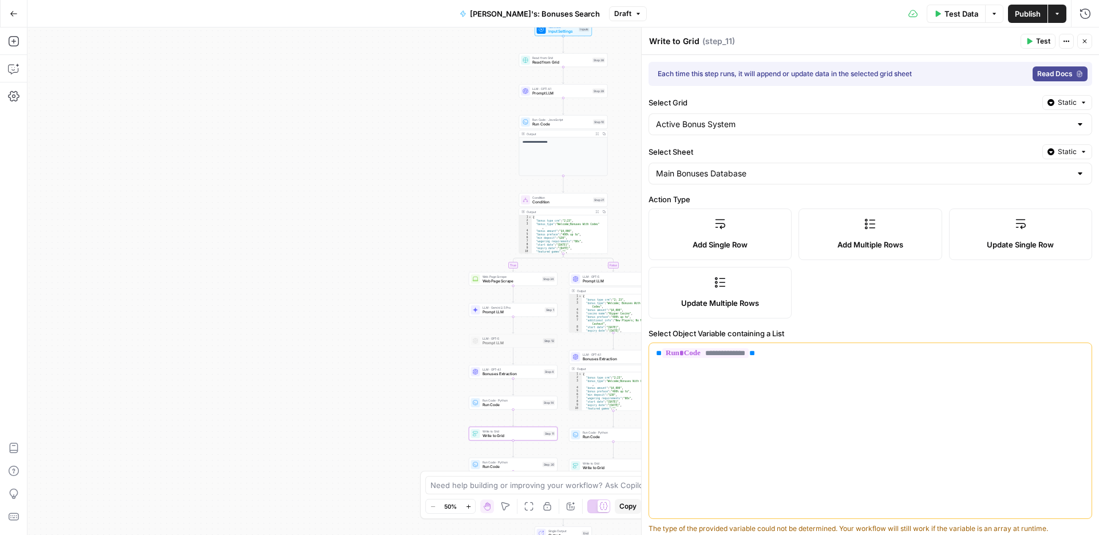
type input "bonus_type_crm"
type input "max_bet"
type input "tracker_link status"
type input "additional_info"
type input "affiliate_text"
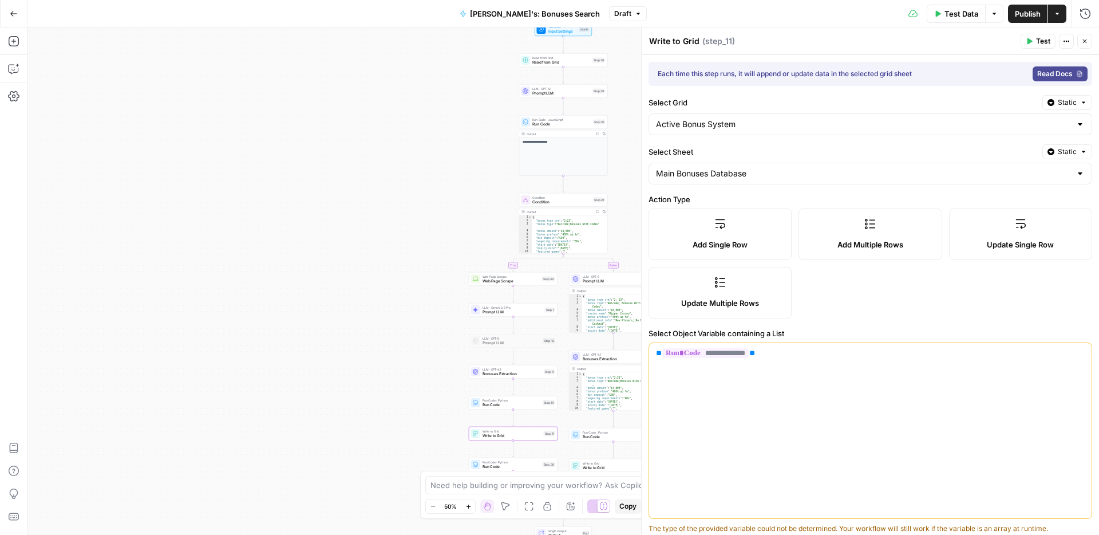
type input "id"
type input "User"
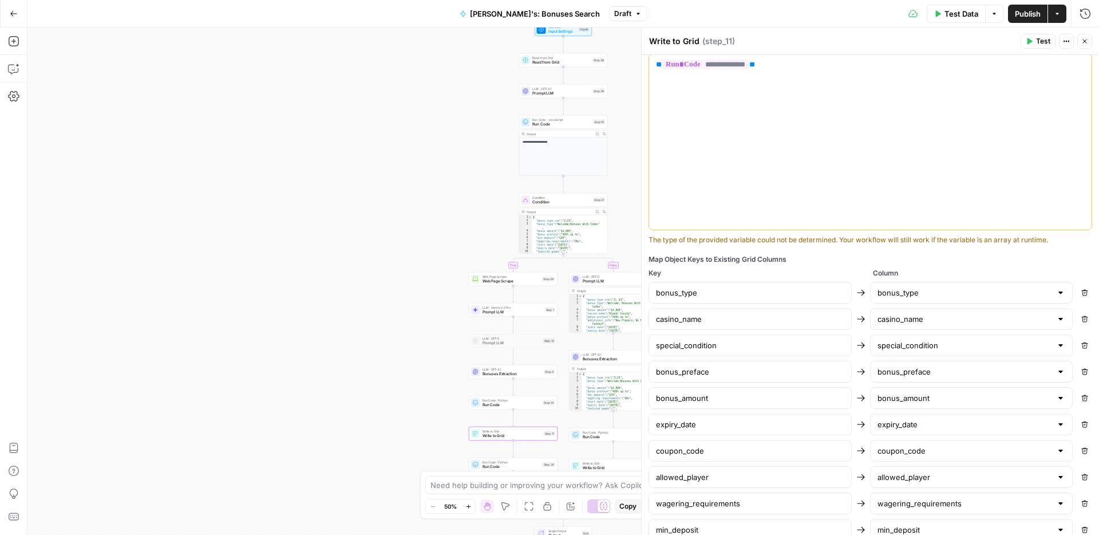
scroll to position [667, 0]
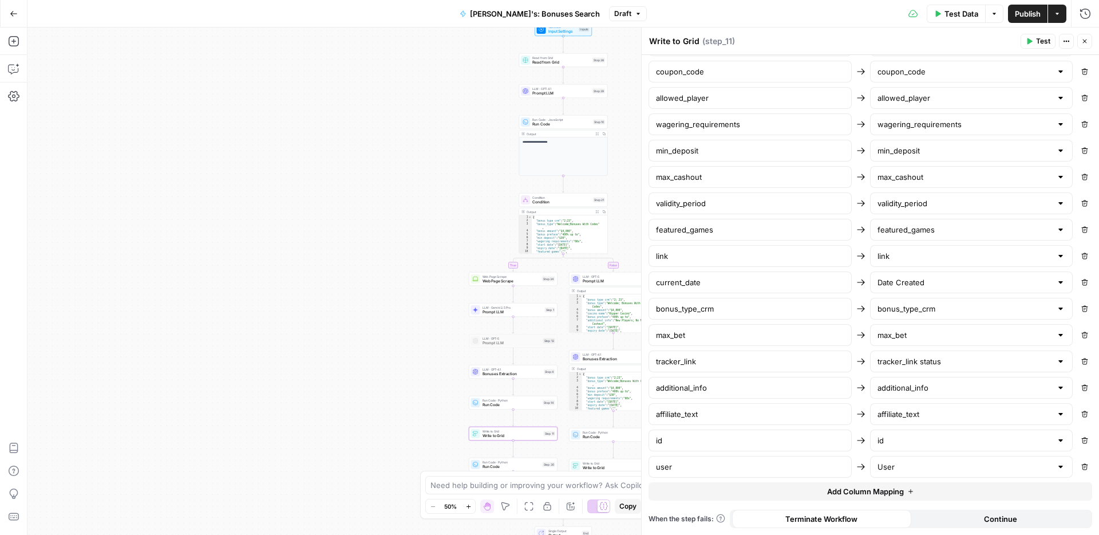
click at [1028, 15] on span "Publish" at bounding box center [1028, 13] width 26 height 11
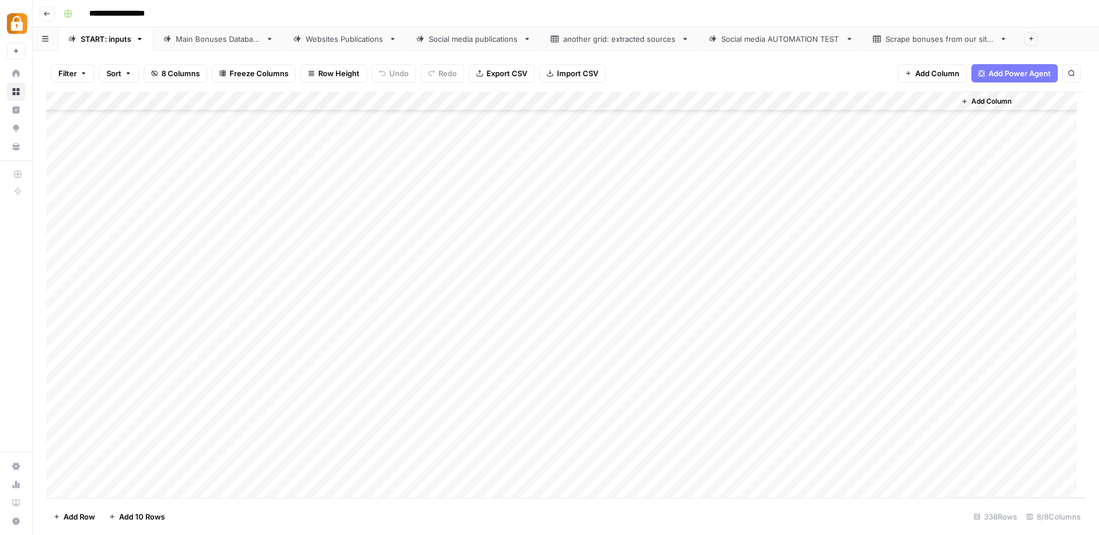
scroll to position [6209, 0]
click at [200, 42] on div "Main Bonuses Database" at bounding box center [218, 38] width 85 height 11
click at [330, 39] on div "Websites Publications" at bounding box center [345, 38] width 78 height 11
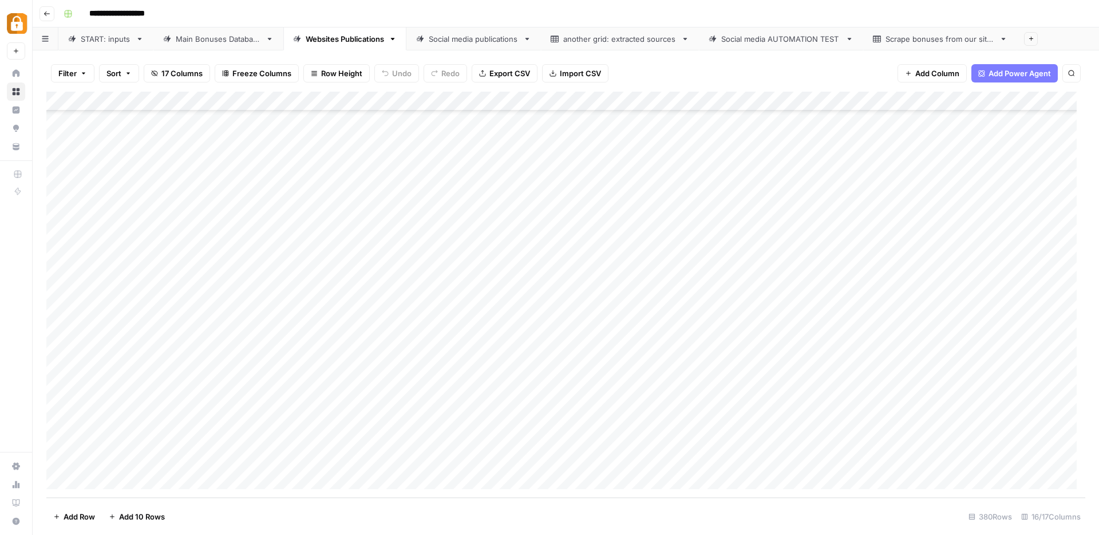
click at [227, 41] on div "Main Bonuses Database" at bounding box center [218, 38] width 85 height 11
click at [563, 401] on div "Add Column" at bounding box center [565, 295] width 1039 height 406
drag, startPoint x: 498, startPoint y: 403, endPoint x: 421, endPoint y: 399, distance: 77.3
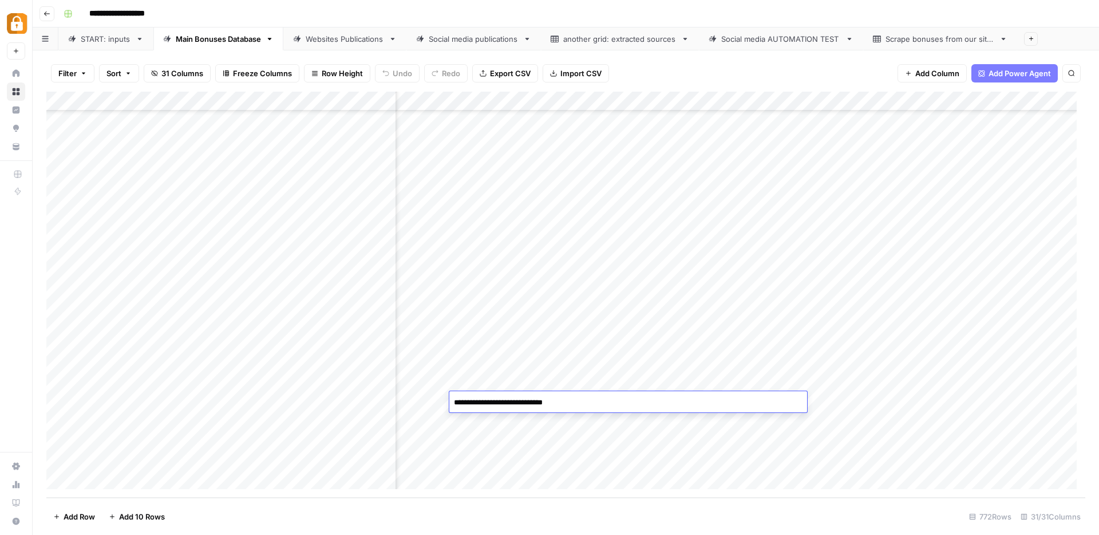
click at [421, 399] on body "**********" at bounding box center [549, 267] width 1099 height 535
click at [551, 401] on textarea "**********" at bounding box center [628, 402] width 358 height 16
type textarea "**********"
click at [846, 394] on div "Add Column" at bounding box center [565, 295] width 1039 height 406
click at [1008, 400] on div "Add Column" at bounding box center [565, 295] width 1039 height 406
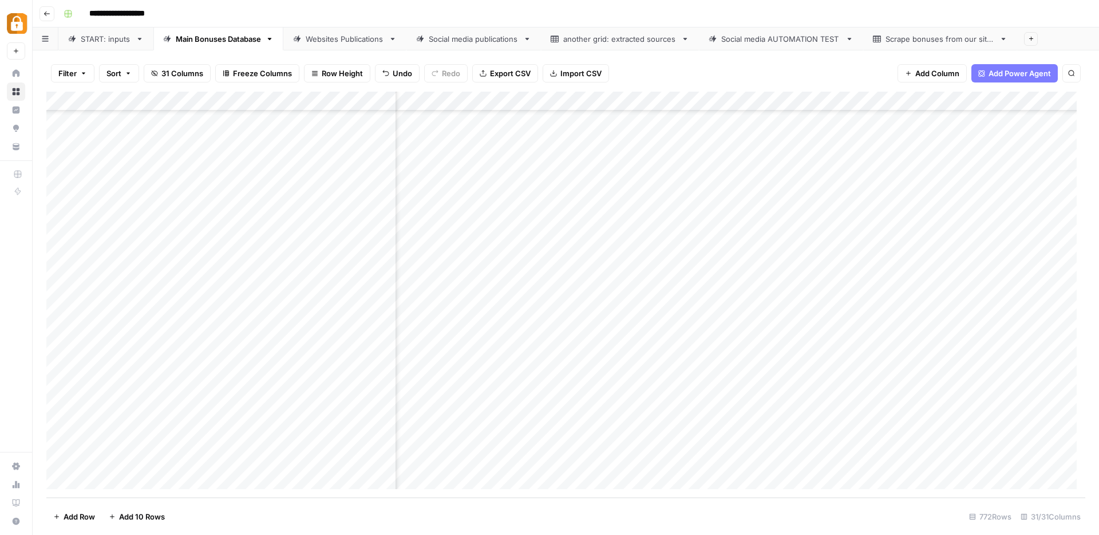
click at [334, 38] on div "Websites Publications" at bounding box center [345, 38] width 78 height 11
click at [825, 460] on div "Add Column" at bounding box center [565, 295] width 1039 height 406
click at [118, 38] on div "START: inputs" at bounding box center [106, 38] width 50 height 11
click at [220, 123] on div "Add Column" at bounding box center [565, 295] width 1039 height 406
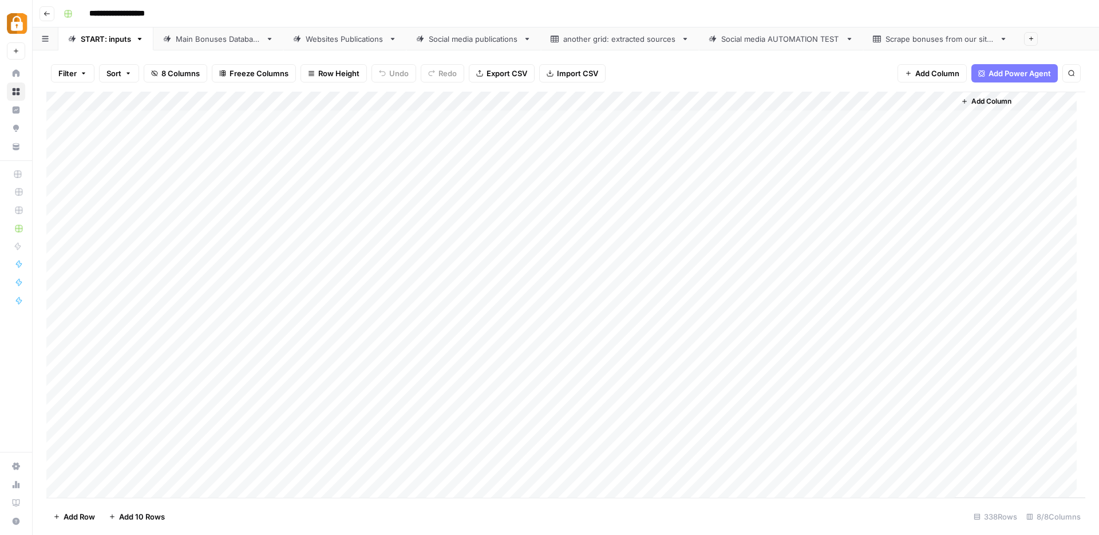
click at [220, 122] on div "Add Column" at bounding box center [565, 295] width 1039 height 406
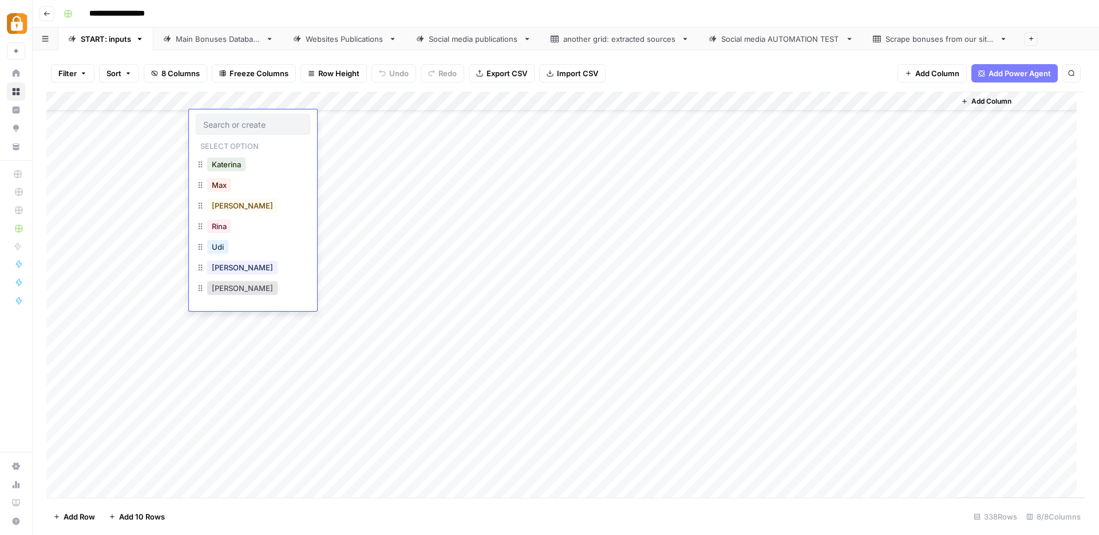
scroll to position [327, 0]
click at [235, 39] on div "Main Bonuses Database" at bounding box center [218, 38] width 85 height 11
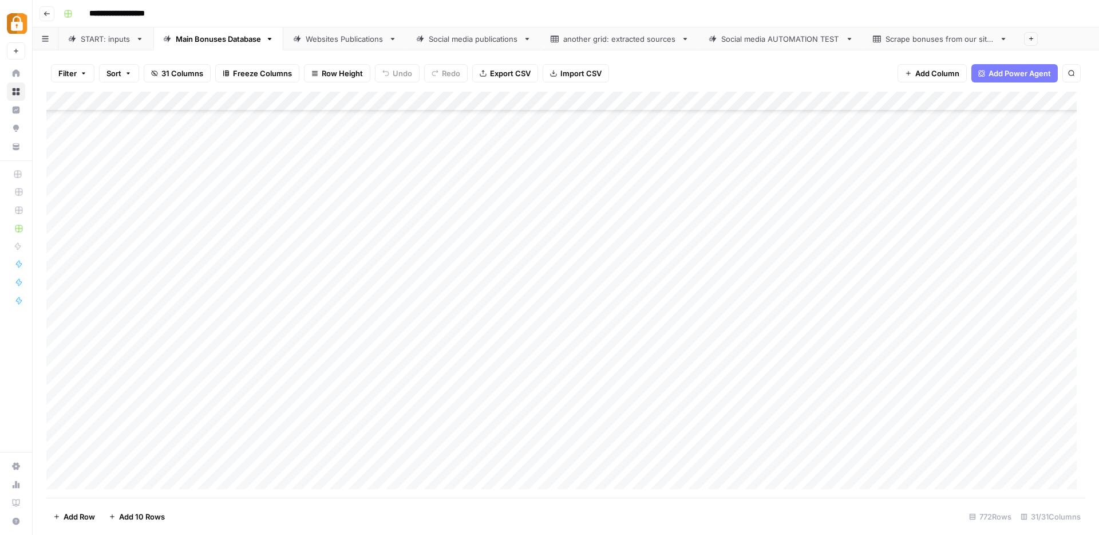
scroll to position [14662, 0]
click at [57, 422] on div "Add Column" at bounding box center [565, 295] width 1039 height 406
click at [58, 440] on div "Add Column" at bounding box center [565, 295] width 1039 height 406
click at [92, 515] on span "Delete 2 Rows" at bounding box center [78, 515] width 51 height 11
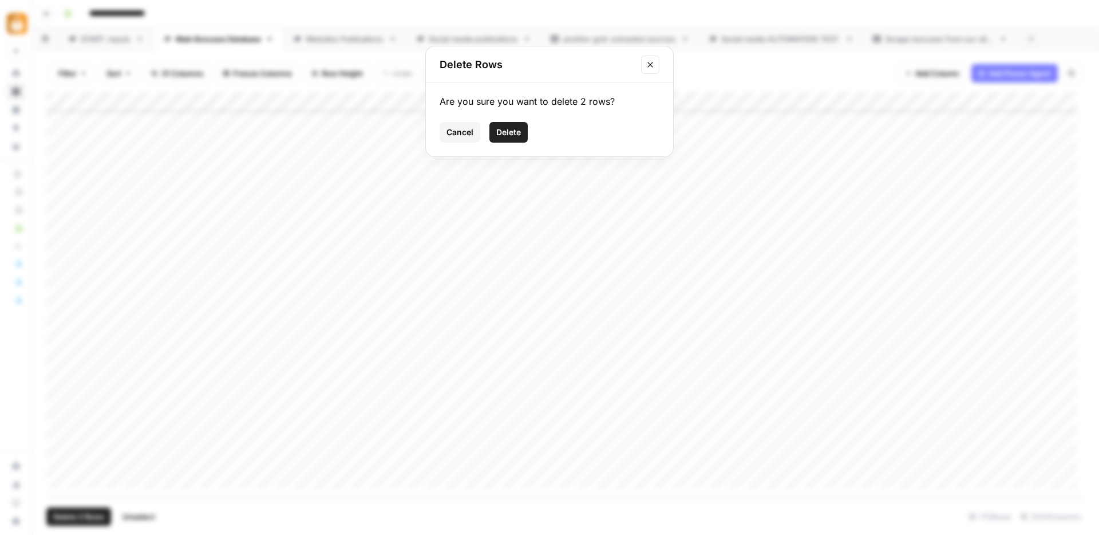
click at [512, 131] on span "Delete" at bounding box center [508, 131] width 25 height 11
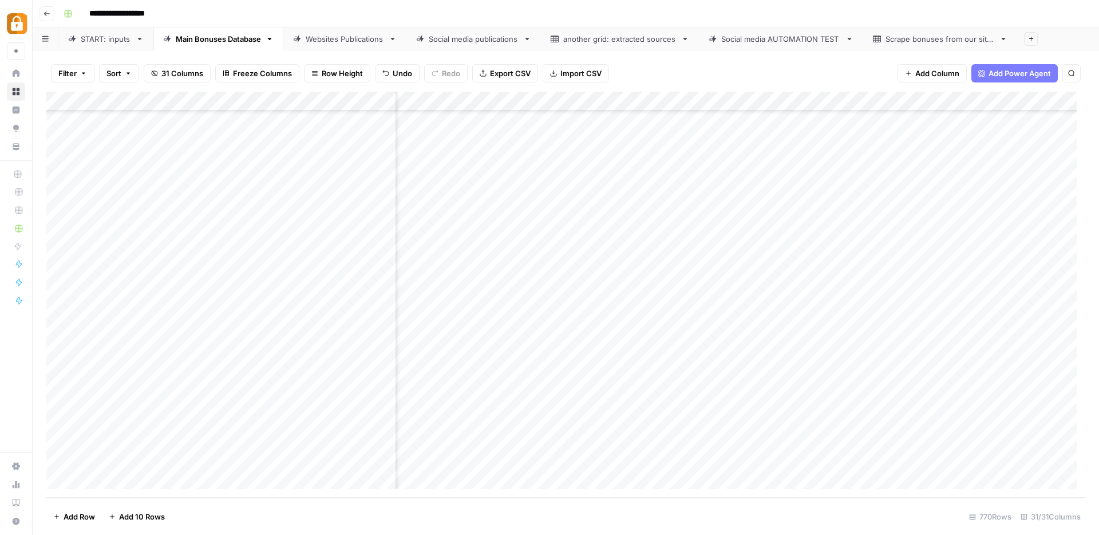
scroll to position [14623, 711]
click at [347, 37] on div "Websites Publications" at bounding box center [345, 38] width 78 height 11
click at [401, 452] on div "Add Column" at bounding box center [565, 295] width 1039 height 406
click at [932, 458] on div "Add Column" at bounding box center [565, 295] width 1039 height 406
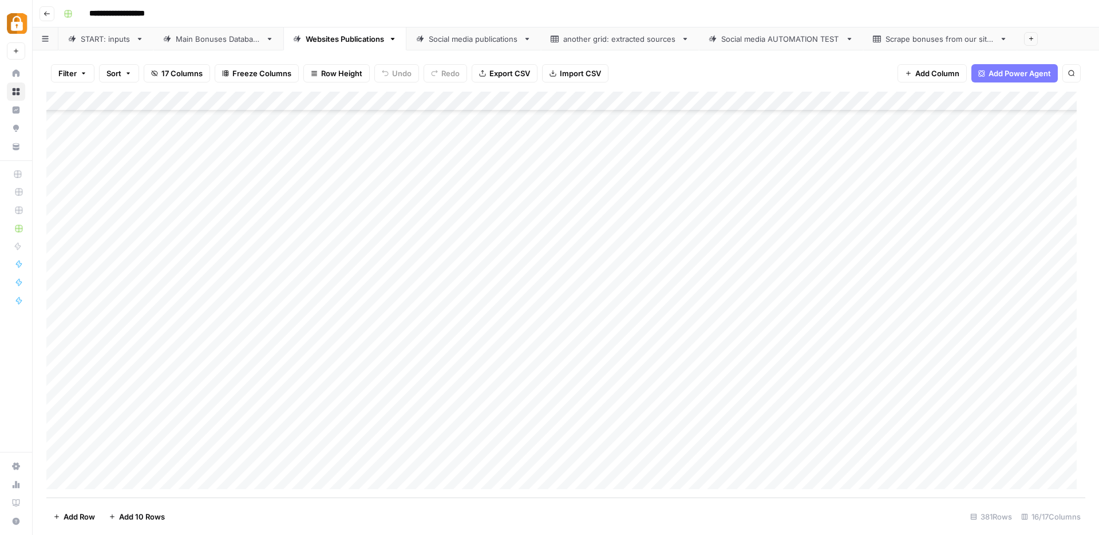
click at [932, 458] on div "Add Column" at bounding box center [565, 295] width 1039 height 406
click at [938, 438] on div "Add Column" at bounding box center [565, 295] width 1039 height 406
click at [667, 460] on div "Add Column" at bounding box center [565, 295] width 1039 height 406
type textarea "******"
click at [402, 460] on div "Add Column" at bounding box center [565, 295] width 1039 height 406
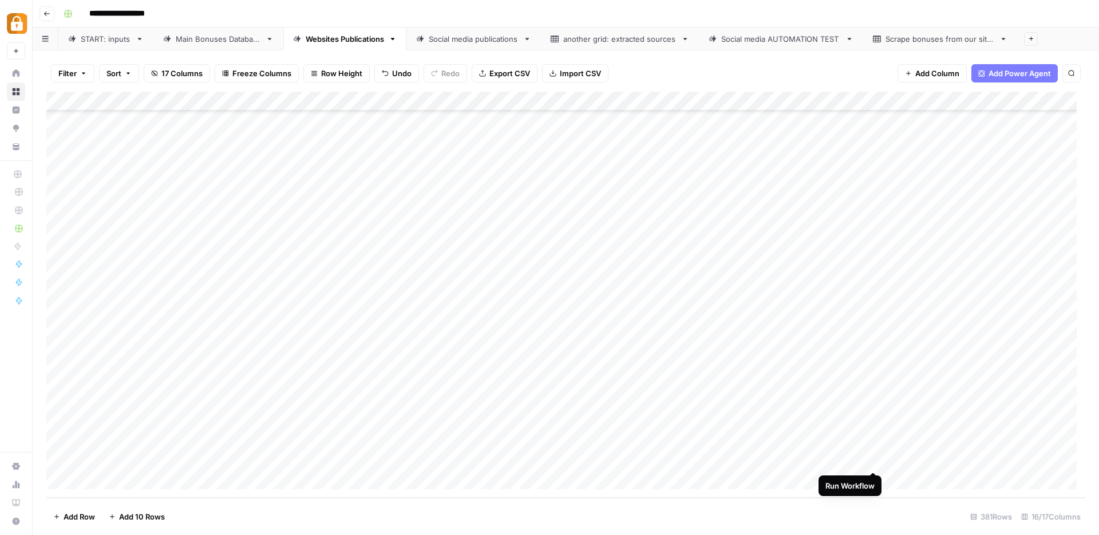
click at [874, 460] on div "Add Column" at bounding box center [565, 295] width 1039 height 406
